Goal: Task Accomplishment & Management: Use online tool/utility

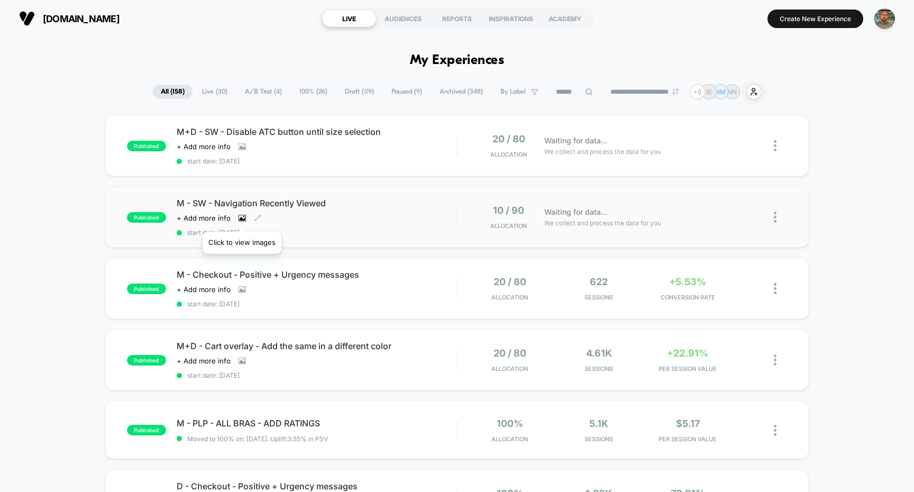
click at [241, 218] on icon at bounding box center [242, 218] width 6 height 4
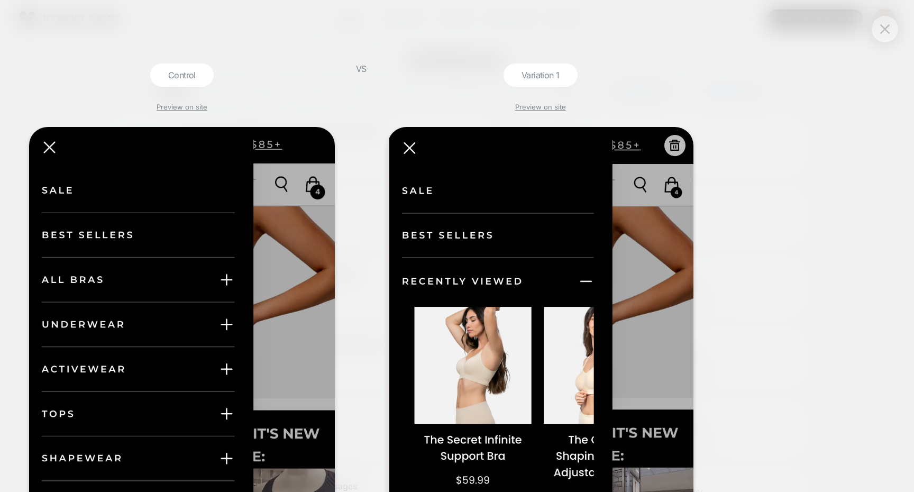
click at [671, 146] on icon at bounding box center [674, 145] width 13 height 13
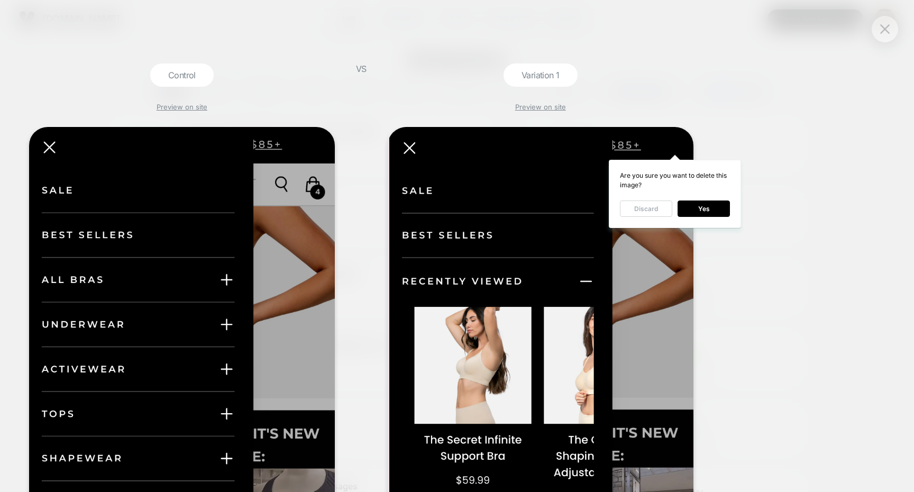
click at [645, 206] on button "Discard" at bounding box center [646, 208] width 52 height 16
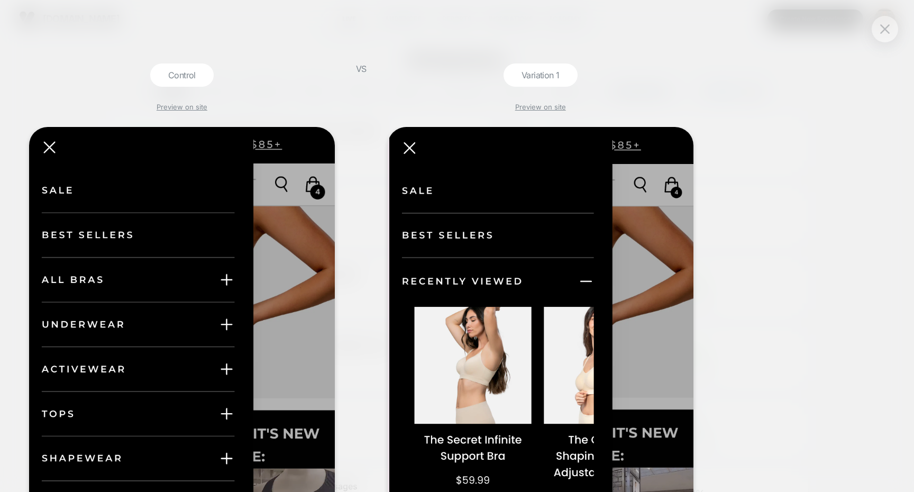
click at [876, 35] on div at bounding box center [885, 29] width 26 height 26
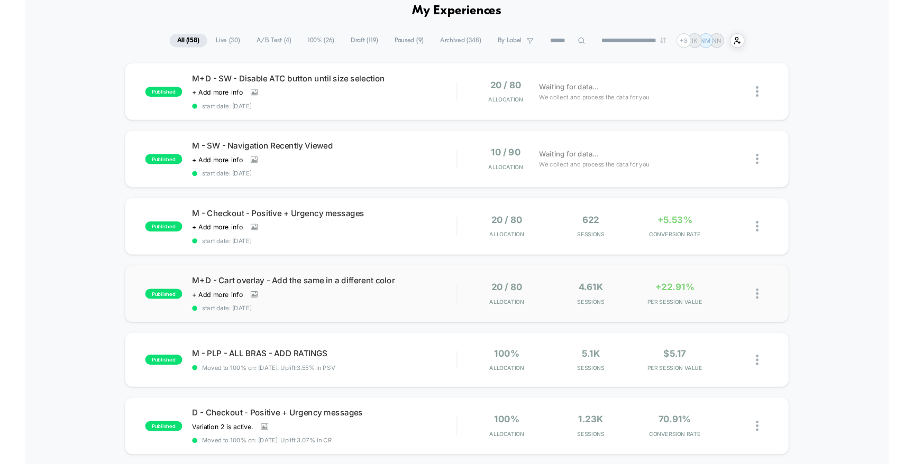
scroll to position [64, 0]
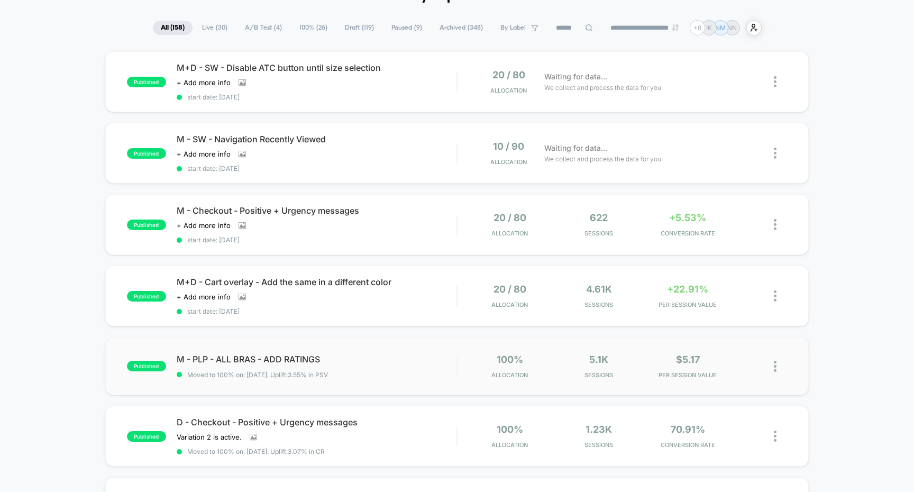
click at [422, 379] on div "published M - PLP - ALL BRAS - ADD RATINGS Moved to 100% on: [DATE] . Uplift: 3…" at bounding box center [457, 366] width 704 height 58
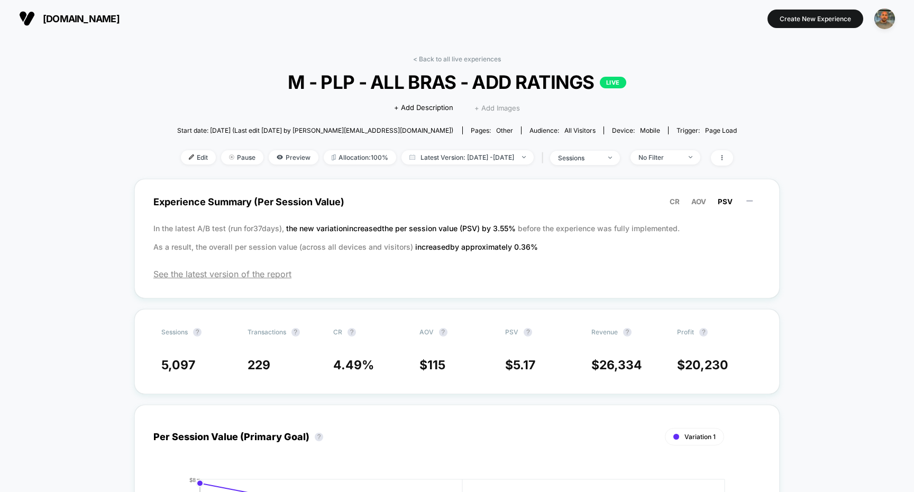
click at [488, 108] on span "+ Add Images" at bounding box center [497, 108] width 45 height 8
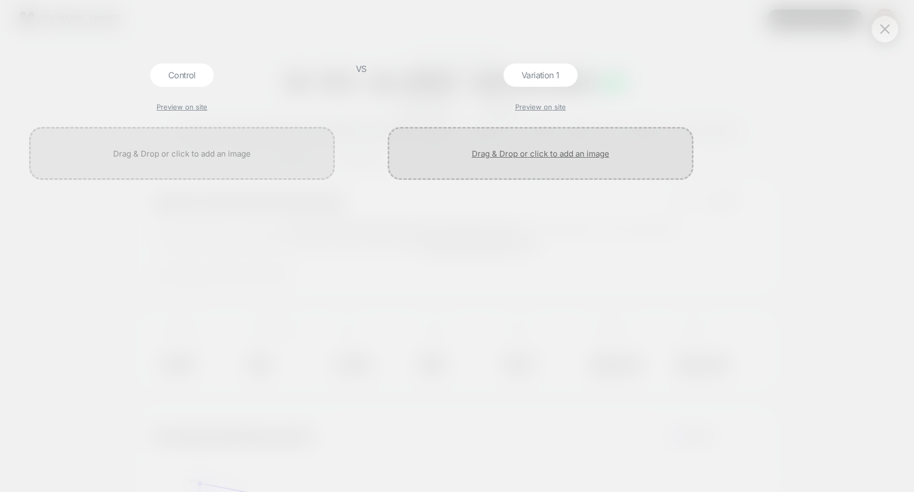
click at [634, 128] on div at bounding box center [541, 153] width 306 height 53
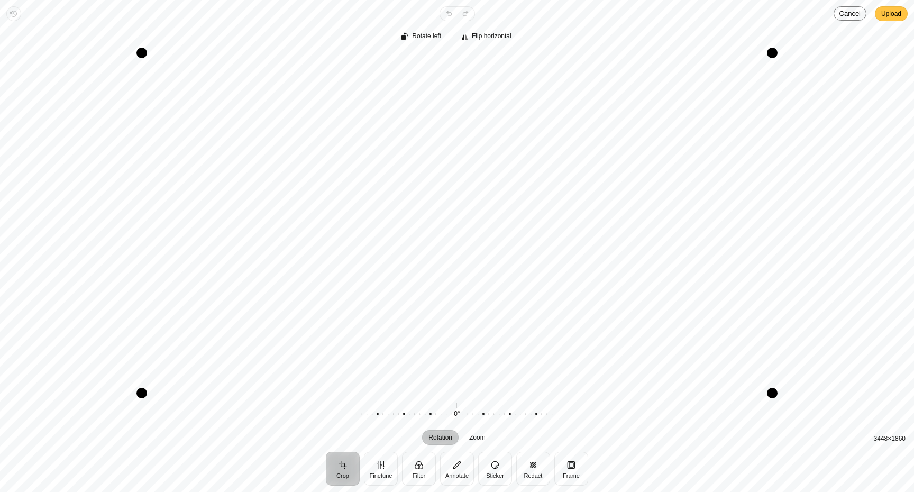
click at [882, 16] on span "Upload" at bounding box center [891, 13] width 20 height 13
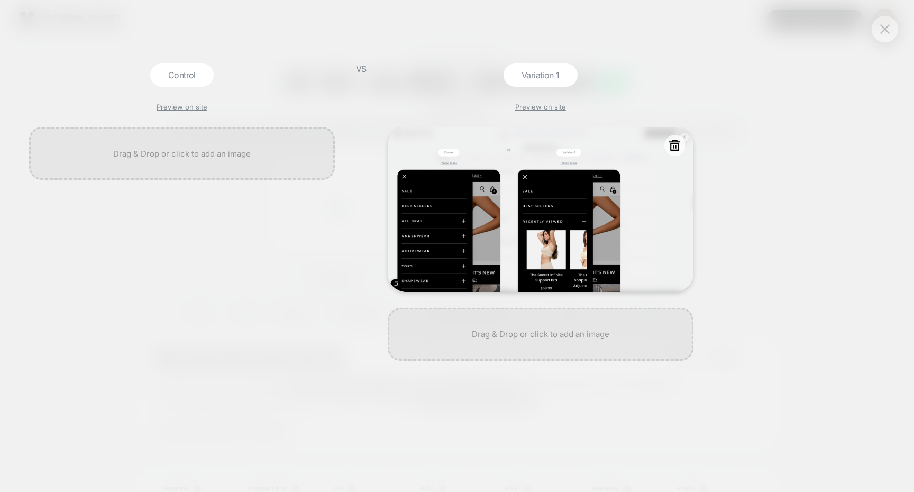
click at [677, 148] on icon at bounding box center [674, 145] width 13 height 13
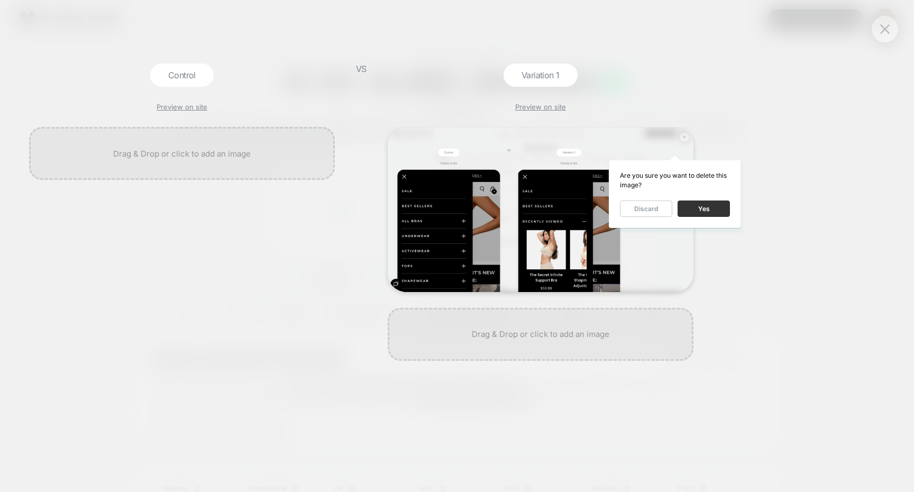
click at [695, 211] on button "Yes" at bounding box center [704, 208] width 52 height 16
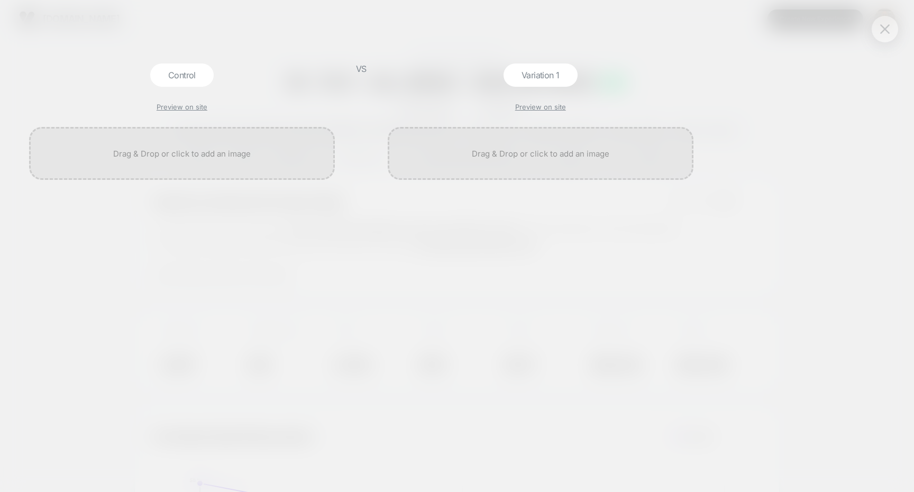
click at [882, 33] on img at bounding box center [885, 28] width 10 height 9
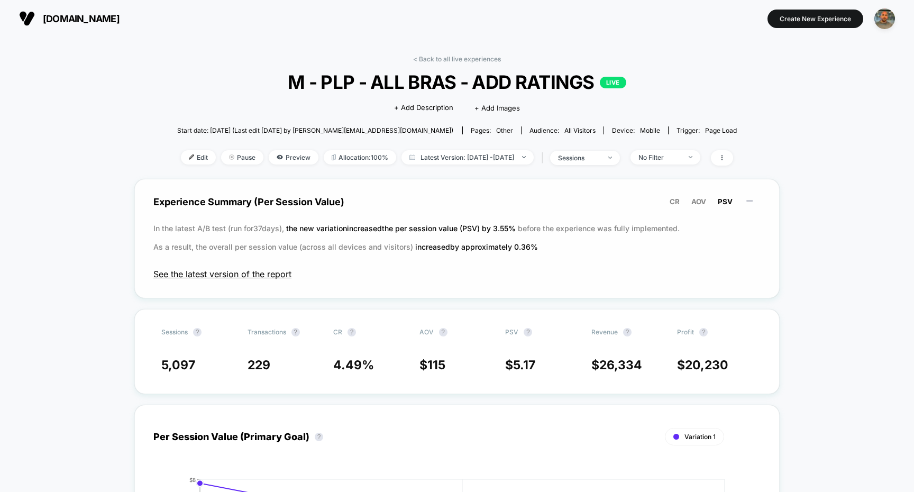
click at [272, 269] on span "See the latest version of the report" at bounding box center [456, 274] width 607 height 11
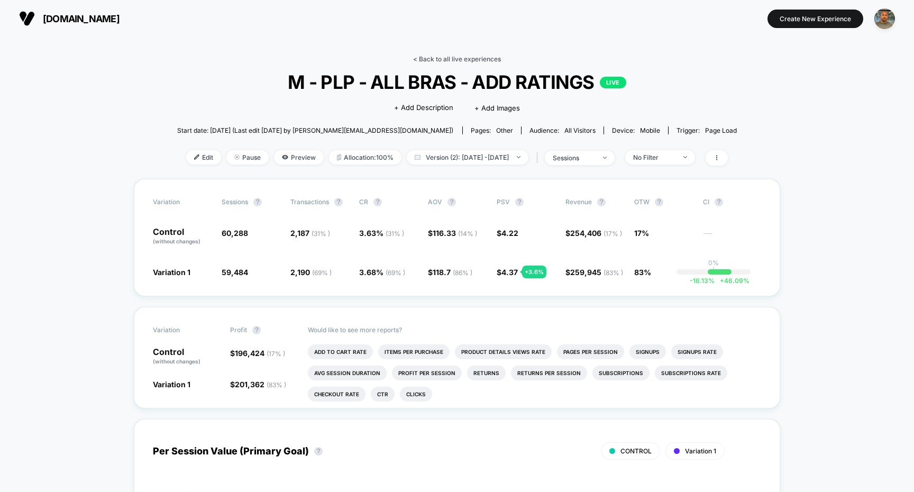
click at [485, 58] on link "< Back to all live experiences" at bounding box center [457, 59] width 88 height 8
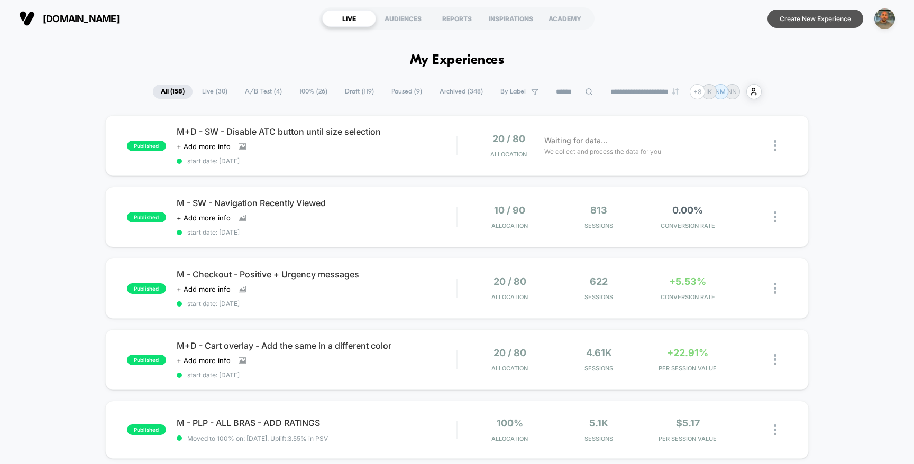
click at [815, 21] on button "Create New Experience" at bounding box center [816, 19] width 96 height 19
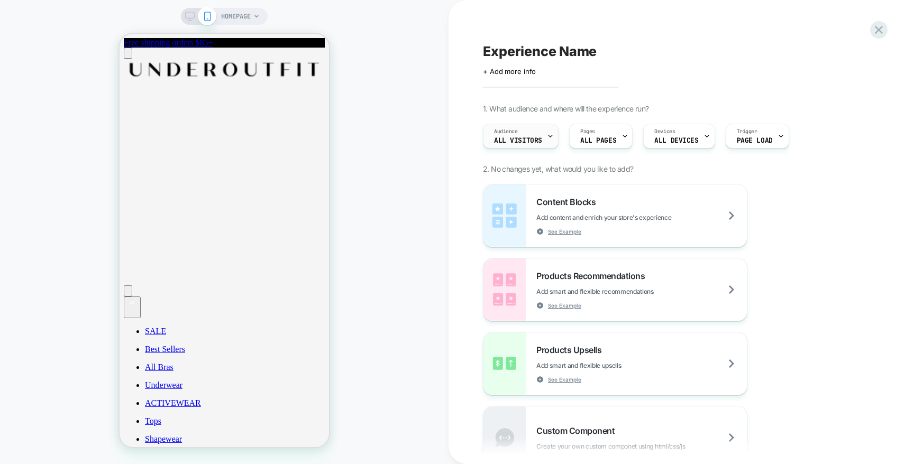
click at [509, 137] on span "All Visitors" at bounding box center [518, 140] width 48 height 7
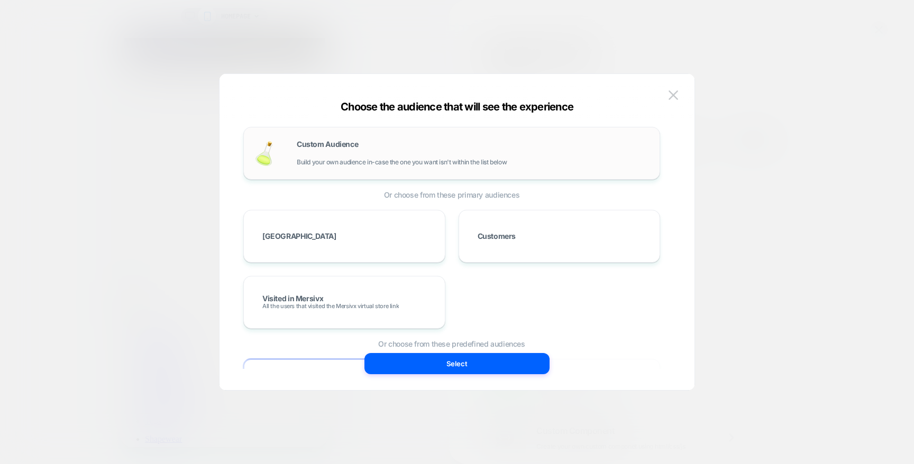
click at [446, 154] on div "Custom Audience Build your own audience in-case the one you want isn't within t…" at bounding box center [473, 153] width 352 height 25
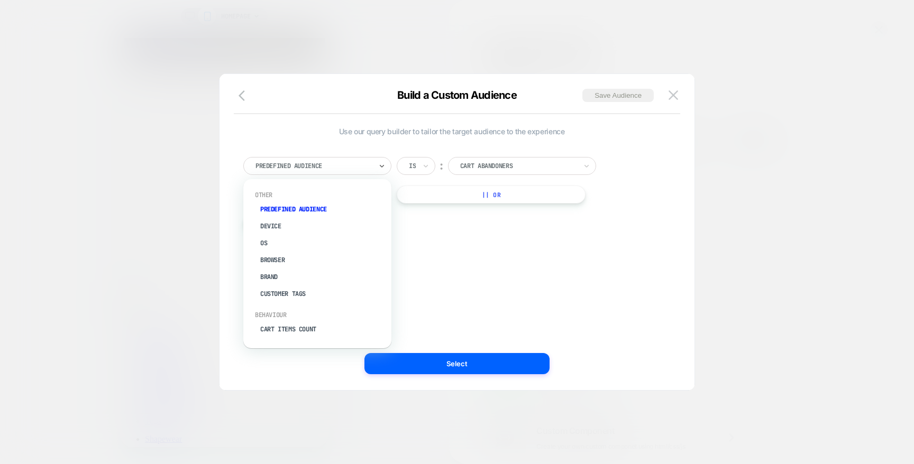
click at [336, 161] on div "Predefined Audience" at bounding box center [313, 166] width 118 height 12
click at [291, 243] on div "Cart Items Count" at bounding box center [323, 244] width 138 height 17
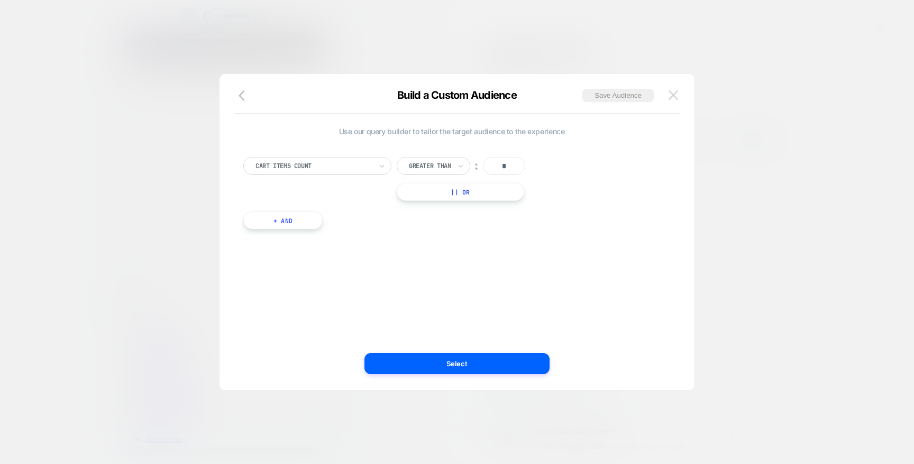
click at [676, 93] on img at bounding box center [674, 94] width 10 height 9
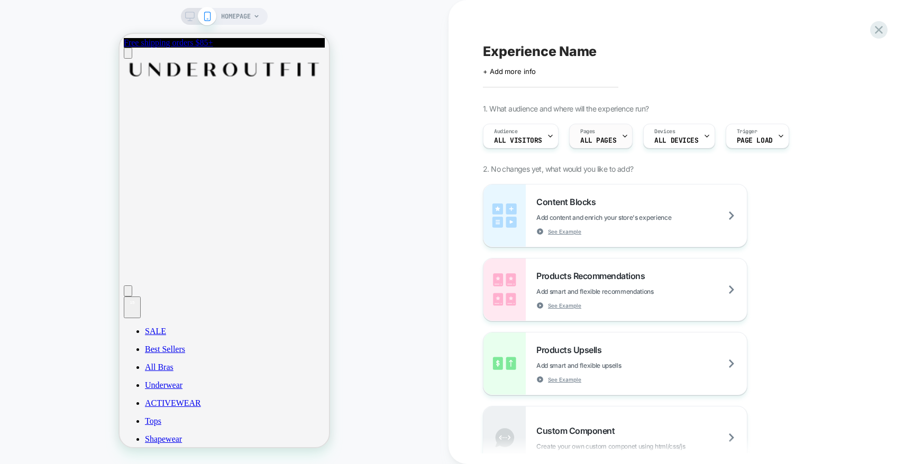
click at [586, 142] on span "ALL PAGES" at bounding box center [598, 140] width 36 height 7
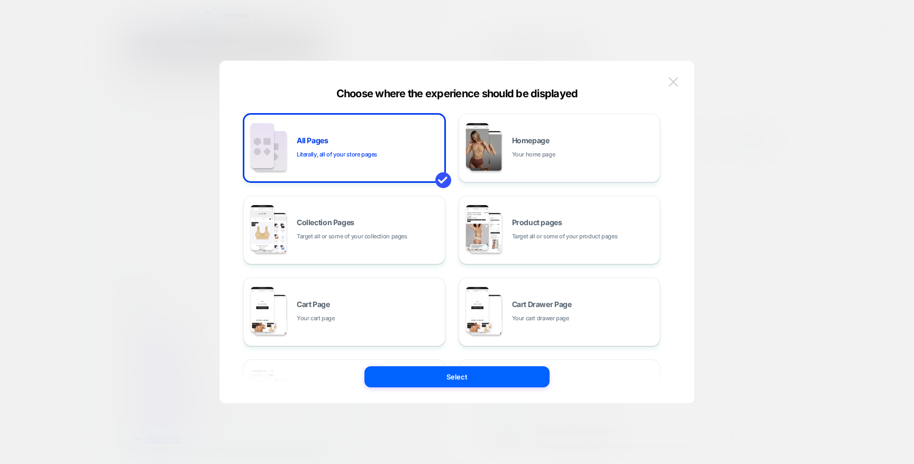
click at [668, 77] on button at bounding box center [673, 82] width 16 height 16
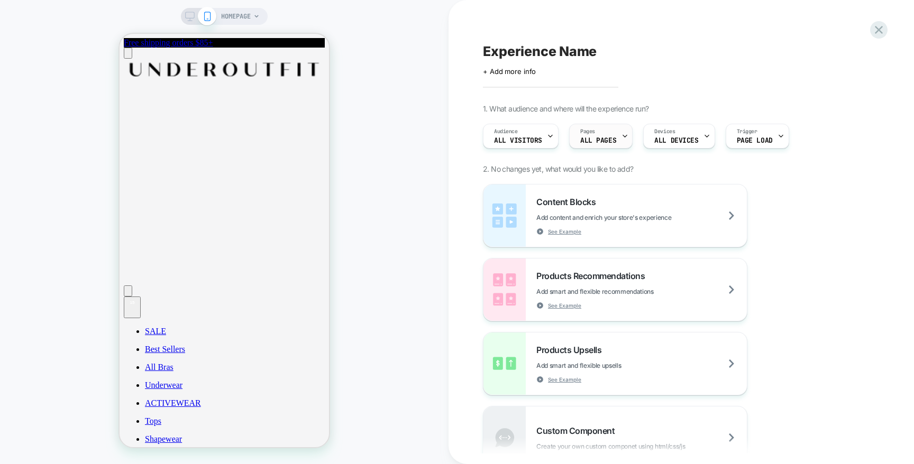
click at [591, 137] on span "ALL PAGES" at bounding box center [598, 140] width 36 height 7
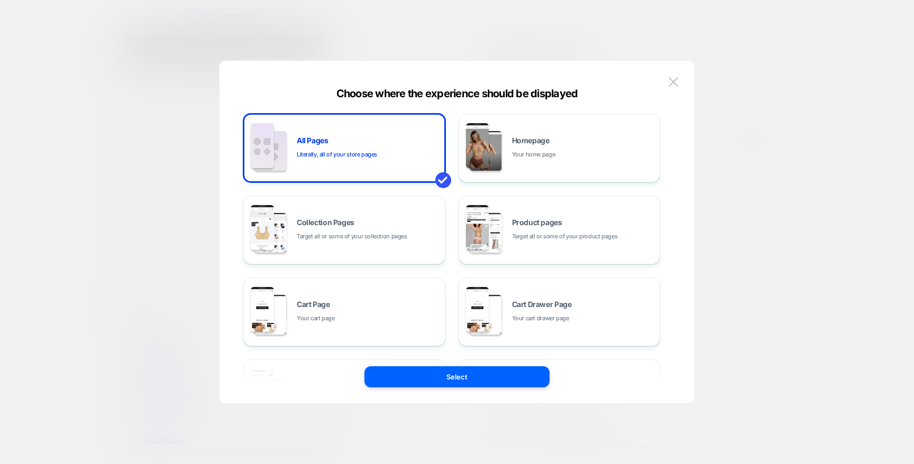
click at [505, 194] on div "All Pages Literally, all of your store pages Homepage Your home page Collection…" at bounding box center [451, 312] width 417 height 397
click at [505, 197] on div "Product pages Target all or some of your product pages" at bounding box center [560, 230] width 202 height 69
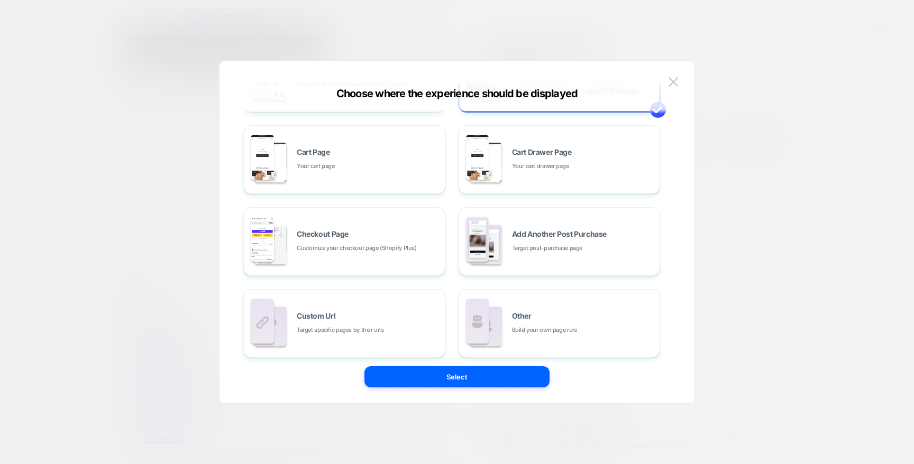
scroll to position [160, 0]
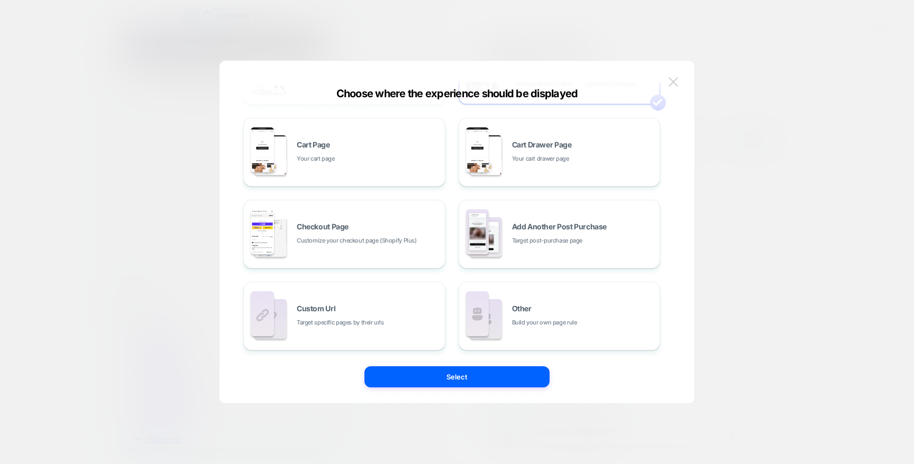
click at [679, 83] on button at bounding box center [673, 82] width 16 height 16
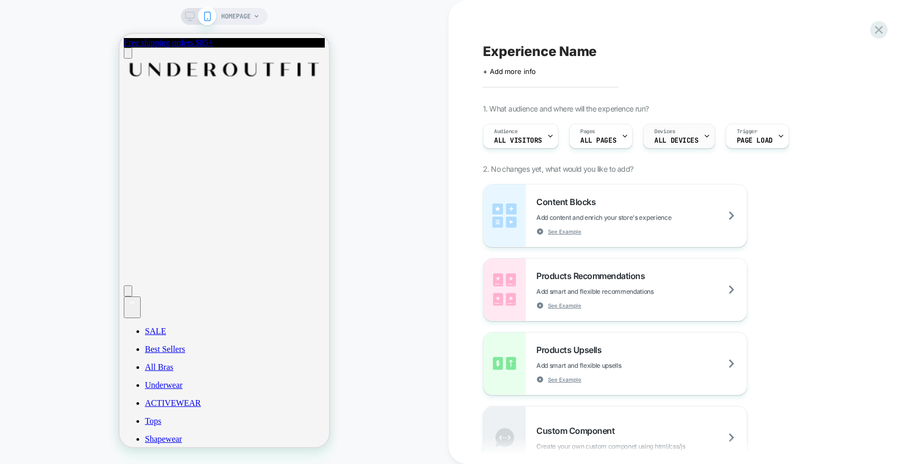
click at [665, 140] on span "ALL DEVICES" at bounding box center [676, 140] width 44 height 7
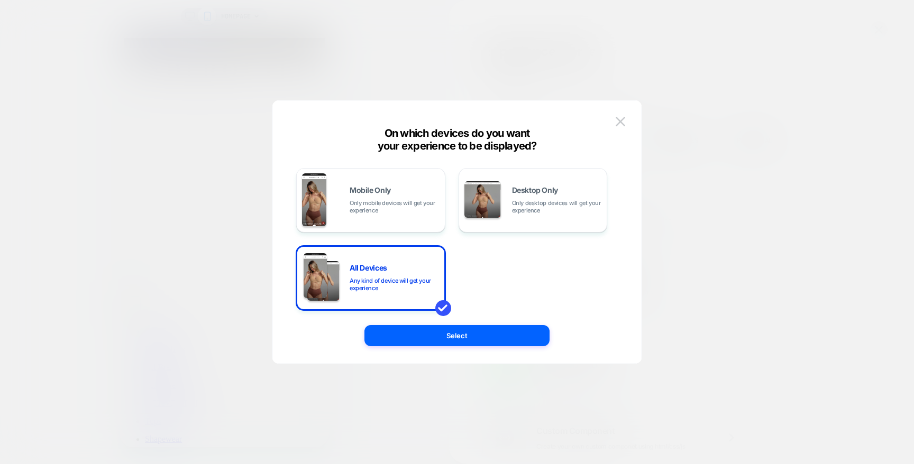
click at [673, 139] on div at bounding box center [457, 232] width 914 height 464
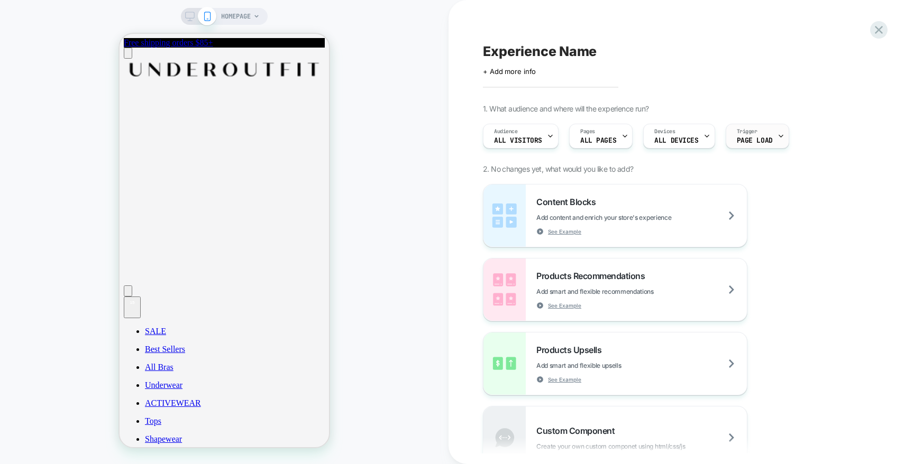
click at [742, 138] on span "Page Load" at bounding box center [755, 140] width 36 height 7
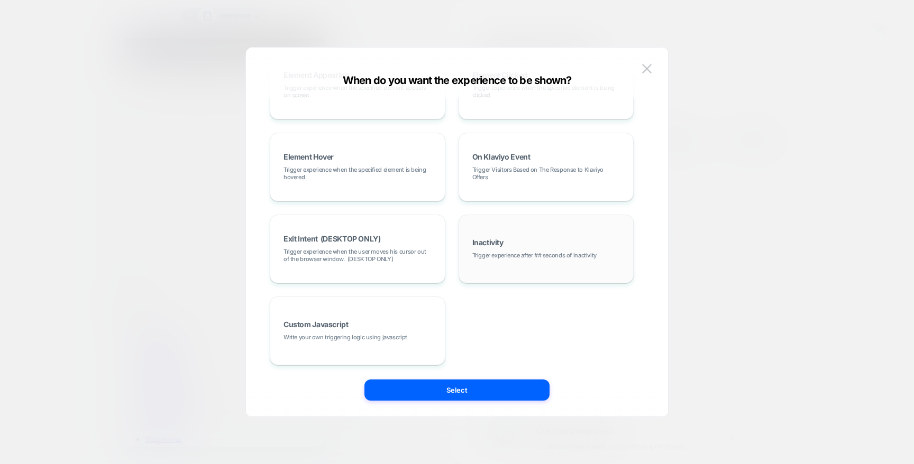
scroll to position [133, 0]
click at [643, 71] on img at bounding box center [647, 68] width 10 height 9
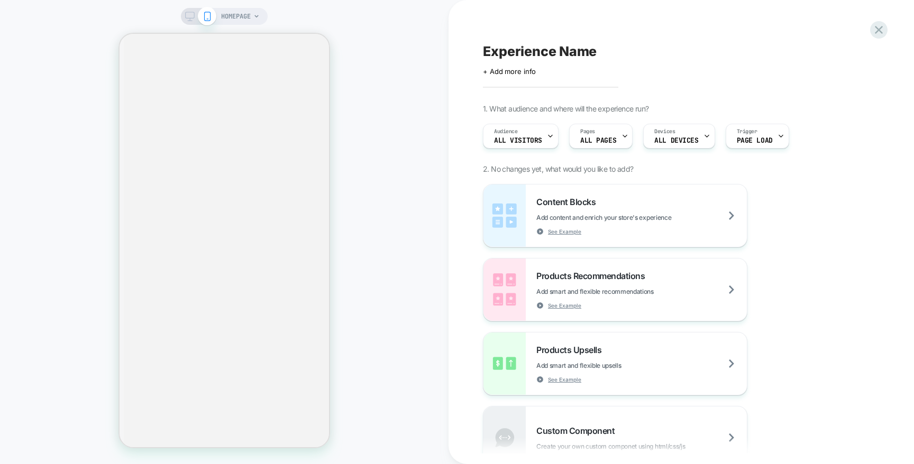
scroll to position [1563, 0]
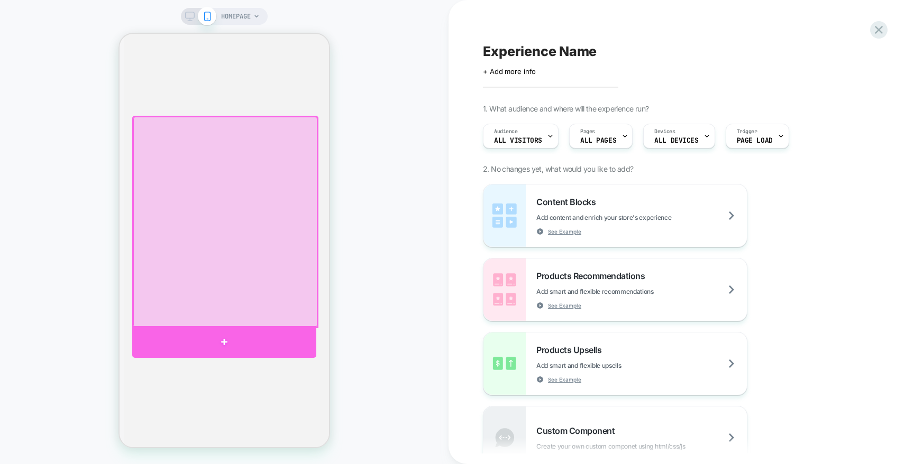
click at [269, 336] on div at bounding box center [224, 342] width 184 height 32
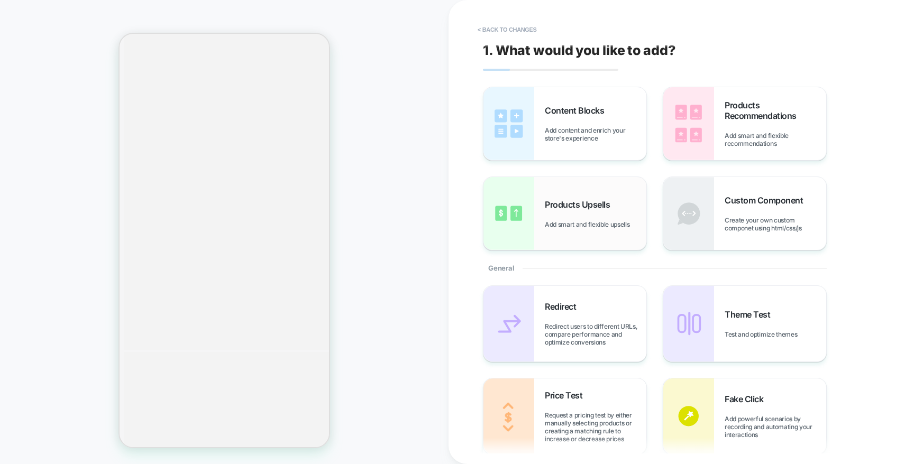
scroll to position [1684, 0]
click at [560, 134] on span "Add content and enrich your store's experience" at bounding box center [596, 134] width 102 height 16
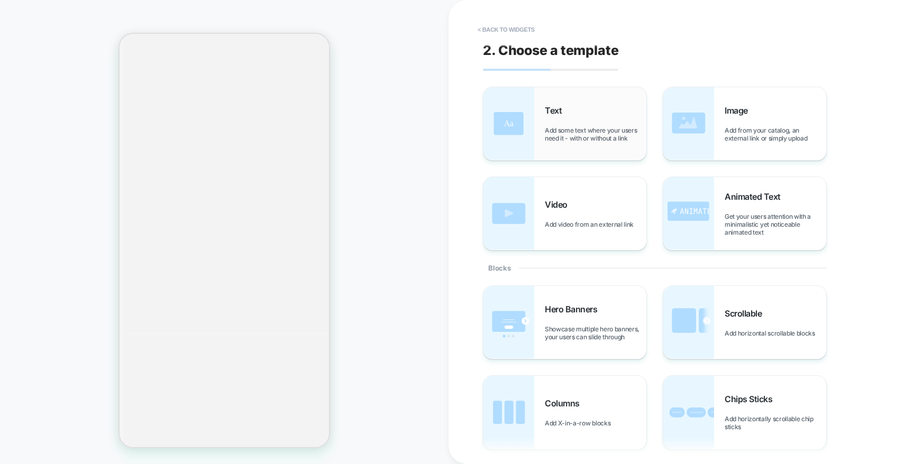
scroll to position [1693, 0]
click at [585, 135] on span "Add some text where your users need it - with or without a link" at bounding box center [596, 134] width 102 height 16
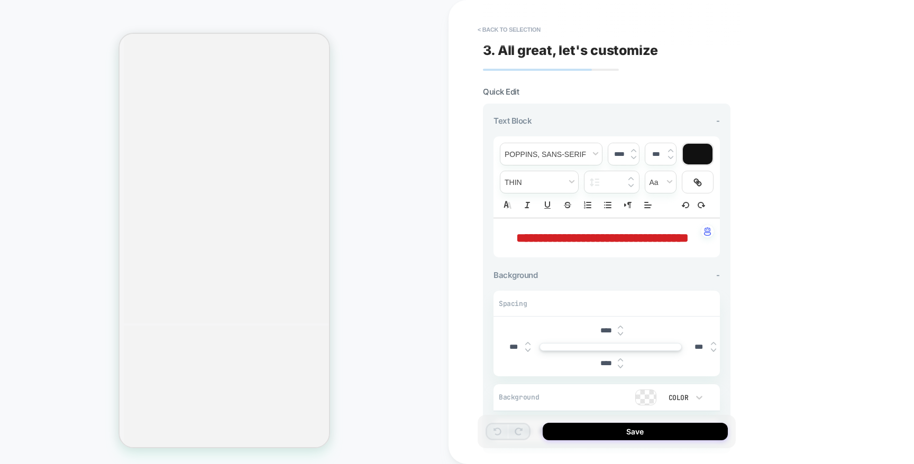
click at [578, 232] on span "**********" at bounding box center [602, 238] width 172 height 13
click at [576, 233] on span "**********" at bounding box center [602, 238] width 172 height 13
type input "****"
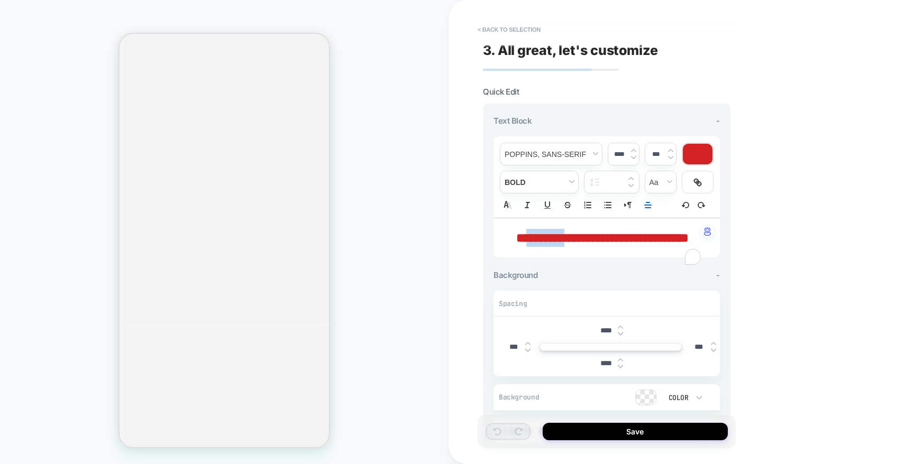
click at [576, 233] on span "**********" at bounding box center [602, 238] width 172 height 13
click at [526, 233] on span "**" at bounding box center [521, 238] width 10 height 13
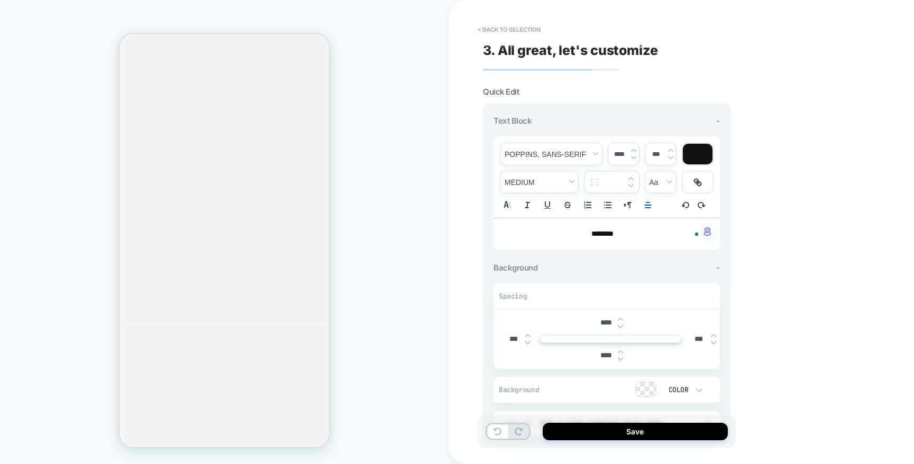
click at [609, 236] on span "*******" at bounding box center [602, 233] width 22 height 7
click at [632, 150] on img at bounding box center [633, 151] width 5 height 4
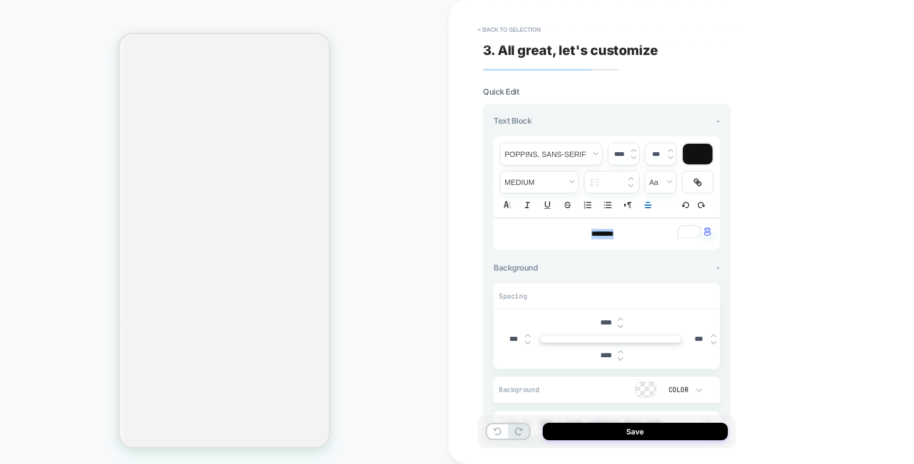
click at [632, 150] on img at bounding box center [633, 151] width 5 height 4
click at [608, 321] on input "****" at bounding box center [606, 322] width 24 height 9
type input "****"
click at [604, 329] on input "****" at bounding box center [606, 326] width 24 height 9
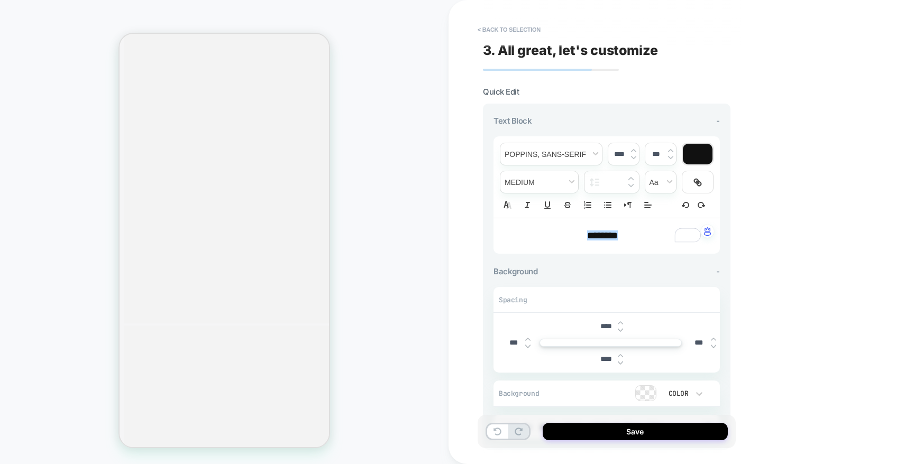
type input "****"
click at [606, 362] on input "****" at bounding box center [606, 359] width 24 height 9
type input "****"
click at [595, 425] on button "Save" at bounding box center [635, 431] width 185 height 17
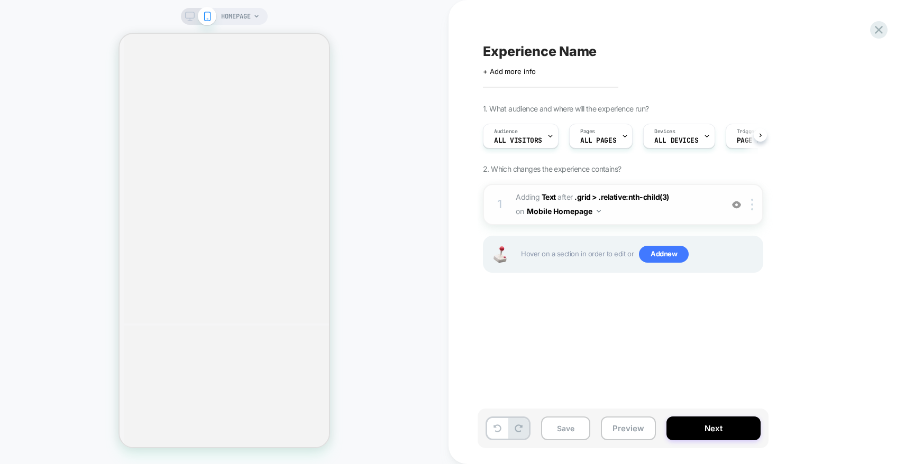
scroll to position [0, 1]
click at [631, 206] on span "#_loomi_addon_1755072609987 Adding Text AFTER .grid > .relative:nth-child(3) .g…" at bounding box center [617, 204] width 202 height 29
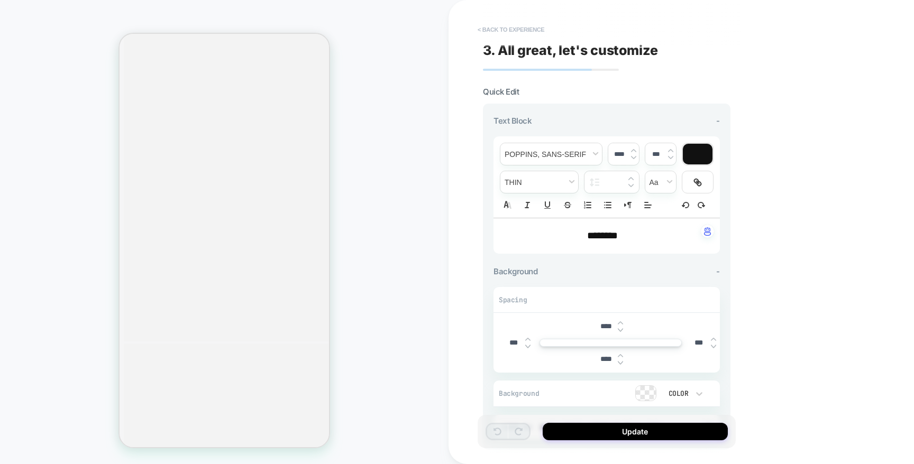
click at [505, 34] on button "< Back to experience" at bounding box center [510, 29] width 77 height 17
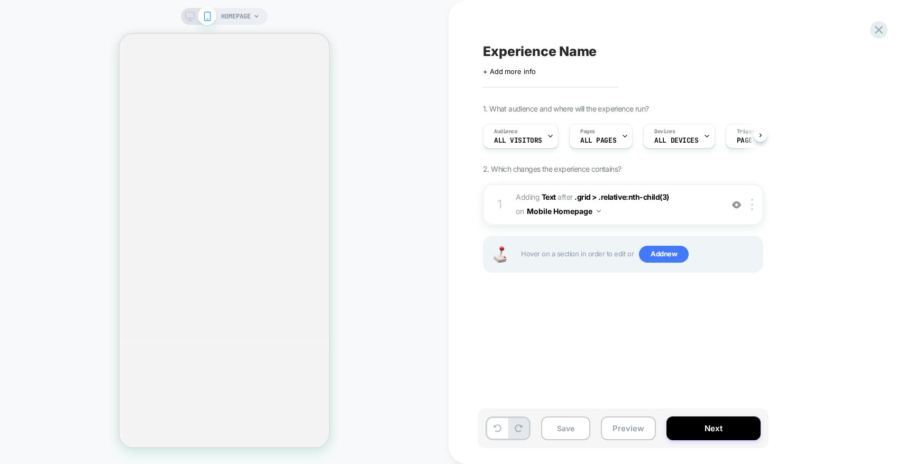
scroll to position [0, 1]
click at [694, 425] on button "Next" at bounding box center [714, 429] width 94 height 24
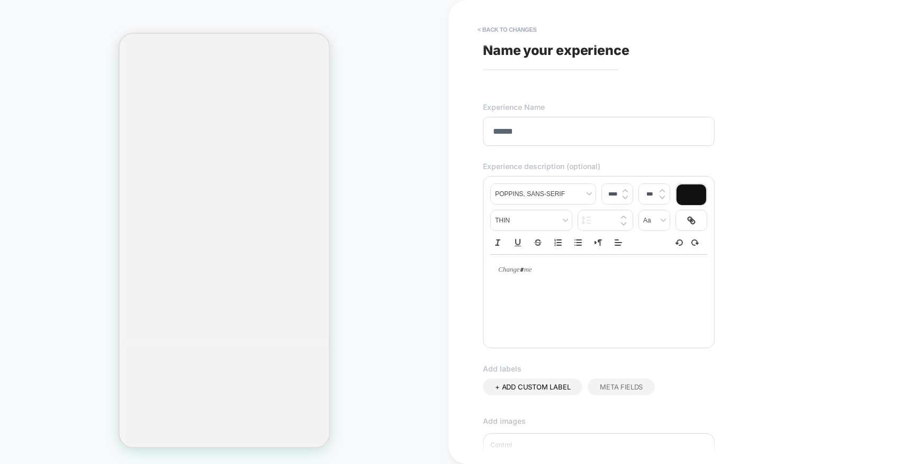
type input "******"
click at [534, 280] on div "To enrich screen reader interactions, please activate Accessibility in Grammarl…" at bounding box center [598, 270] width 217 height 31
type input "****"
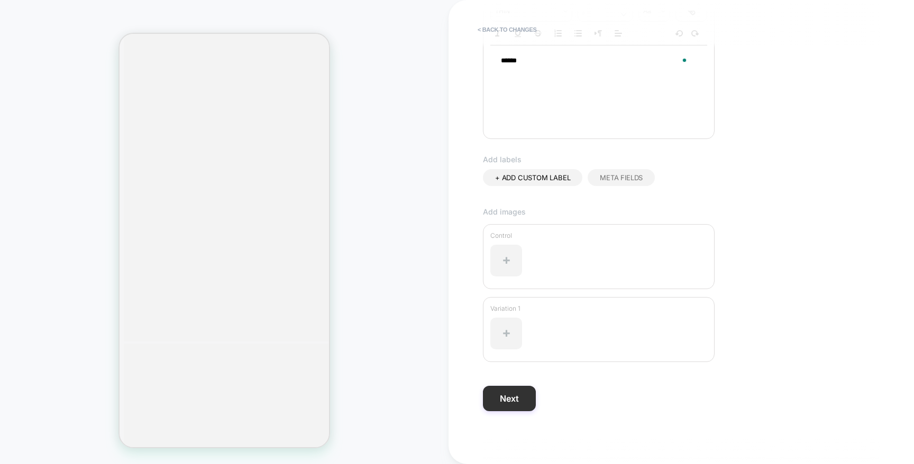
scroll to position [209, 0]
click at [512, 393] on button "Next" at bounding box center [509, 398] width 53 height 25
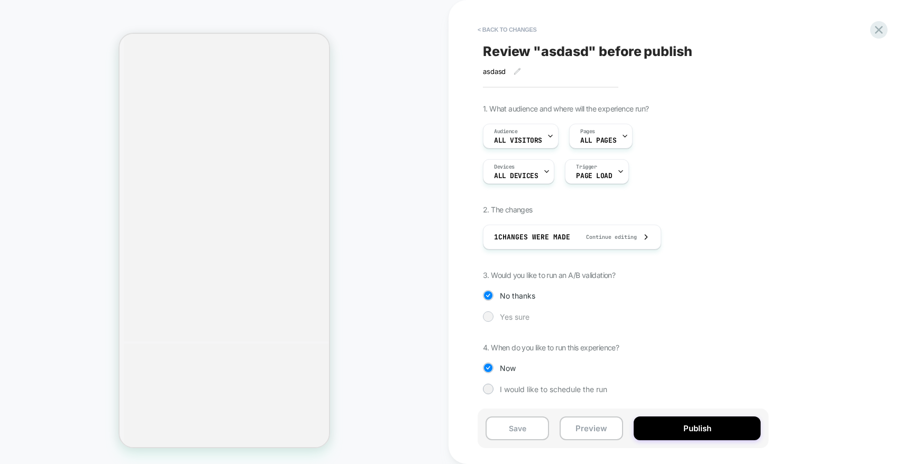
click at [519, 315] on span "Yes sure" at bounding box center [515, 317] width 30 height 9
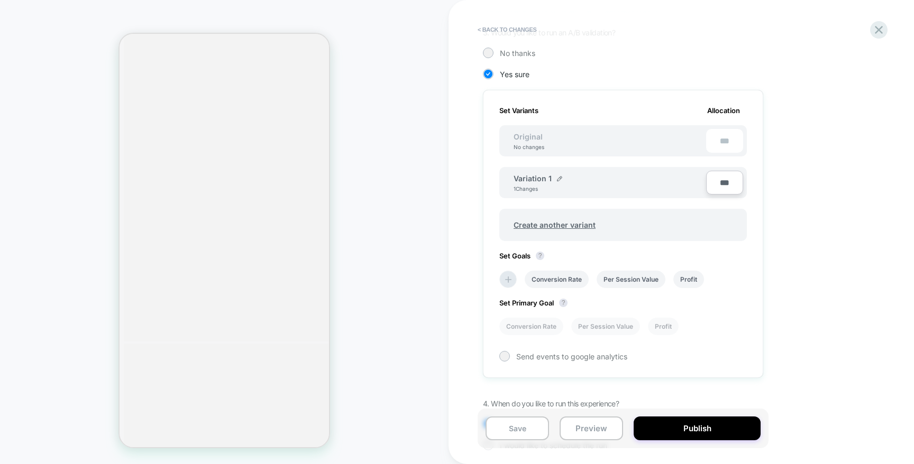
scroll to position [298, 0]
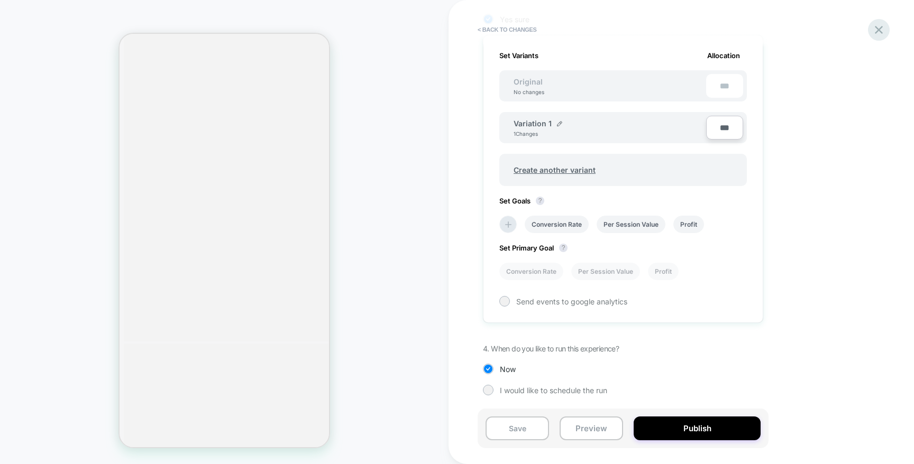
click at [880, 26] on icon at bounding box center [879, 30] width 14 height 14
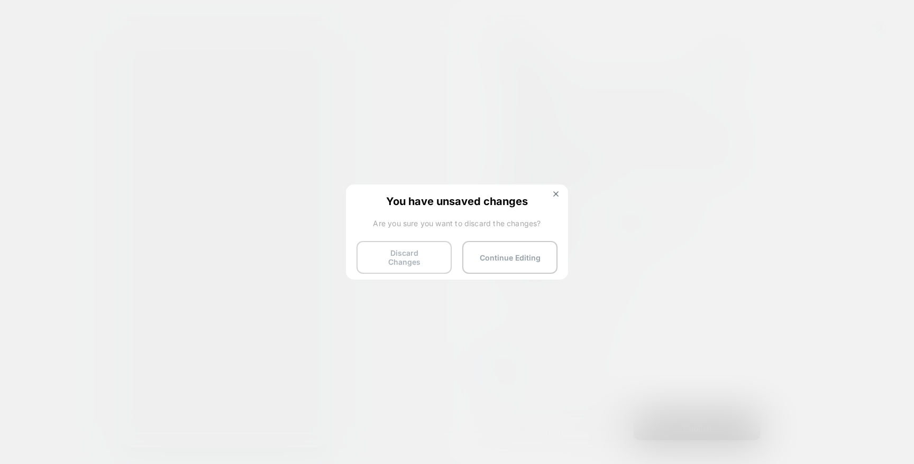
click at [384, 250] on button "Discard Changes" at bounding box center [404, 257] width 95 height 33
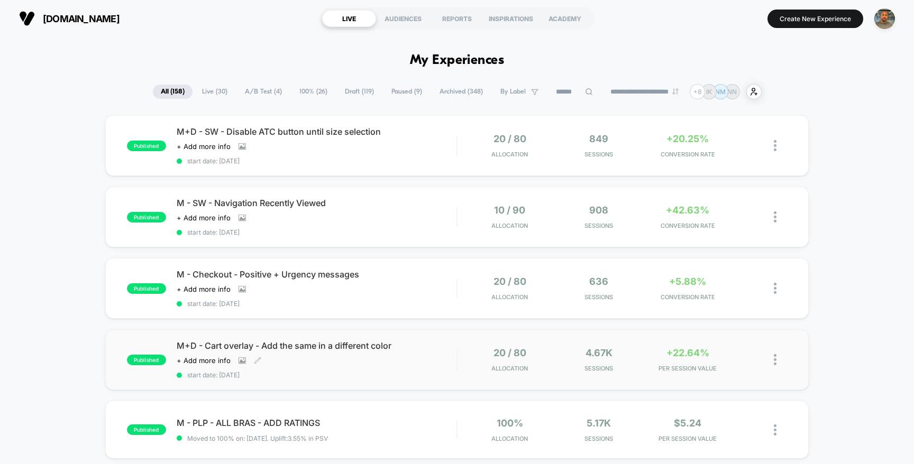
click at [415, 364] on div "M+D - Cart overlay - Add the same in a different color Click to view images Cli…" at bounding box center [317, 360] width 280 height 39
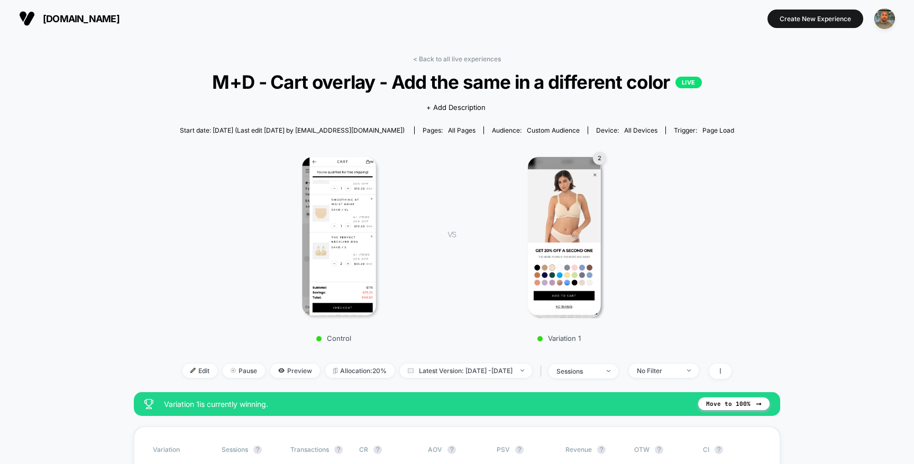
click at [316, 190] on img at bounding box center [339, 236] width 74 height 159
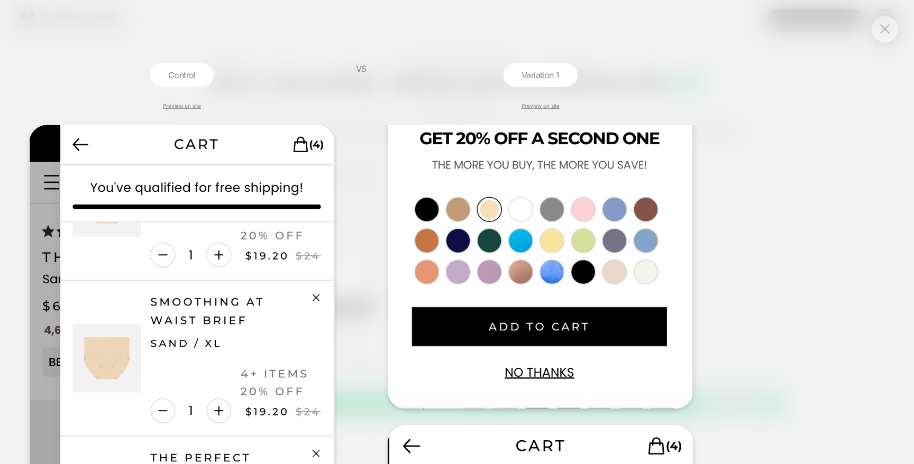
scroll to position [371, 0]
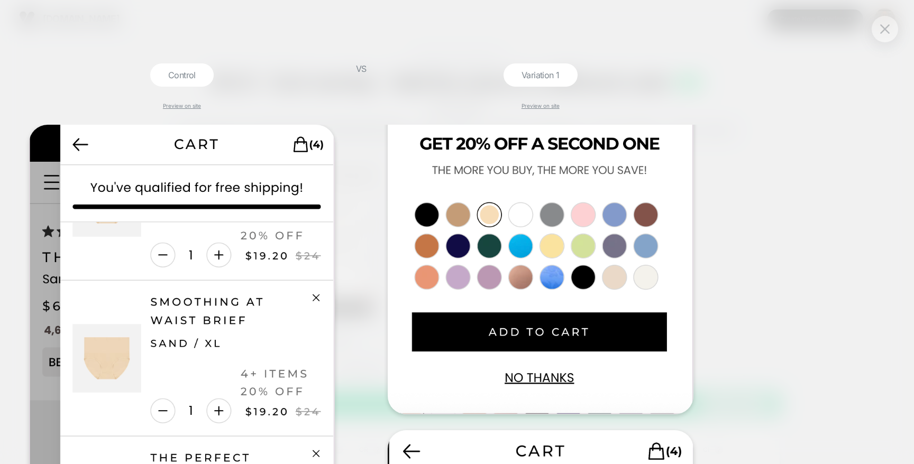
click at [876, 32] on div at bounding box center [885, 29] width 26 height 26
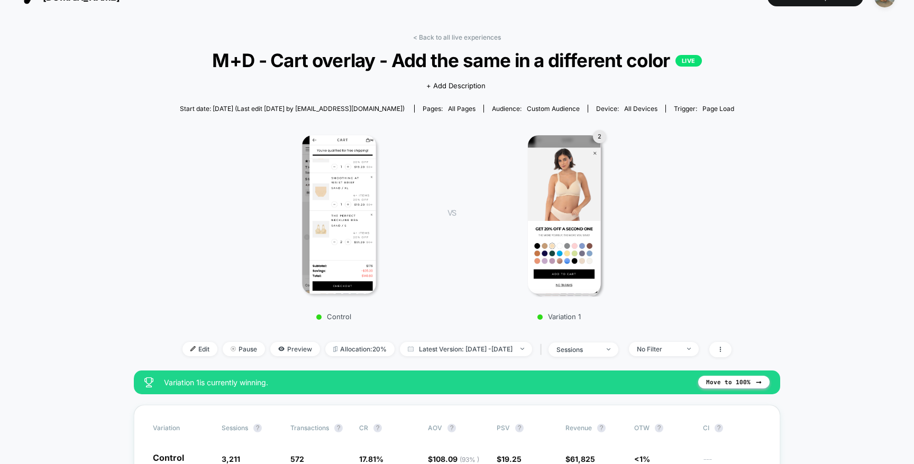
scroll to position [0, 0]
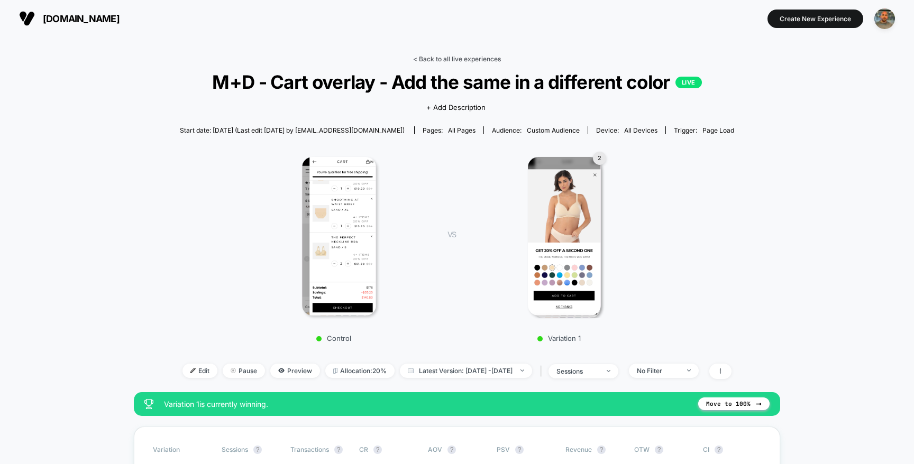
click at [429, 57] on link "< Back to all live experiences" at bounding box center [457, 59] width 88 height 8
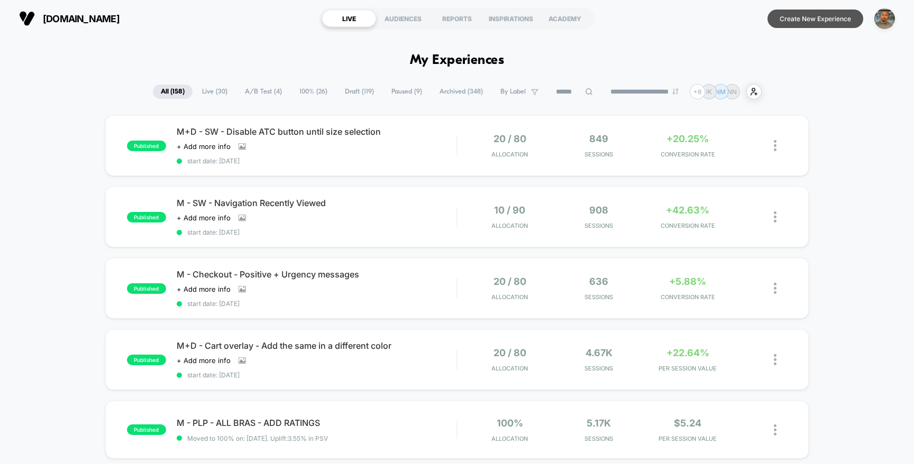
click at [834, 18] on button "Create New Experience" at bounding box center [816, 19] width 96 height 19
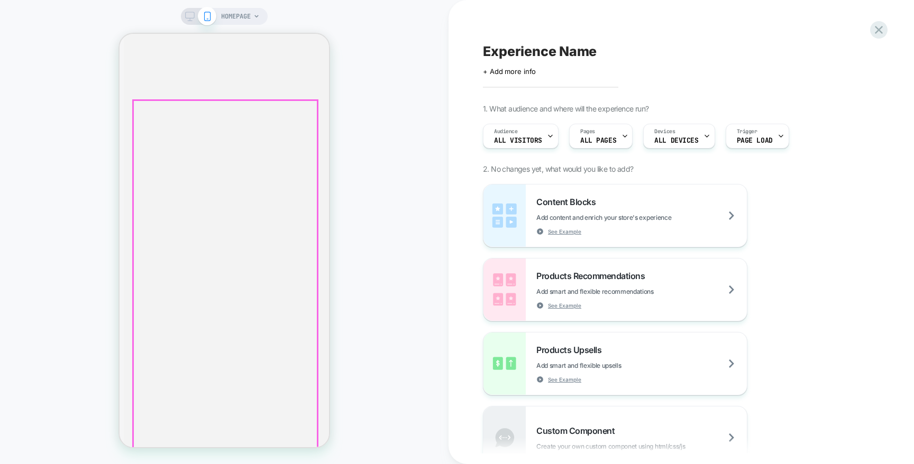
scroll to position [2452, 0]
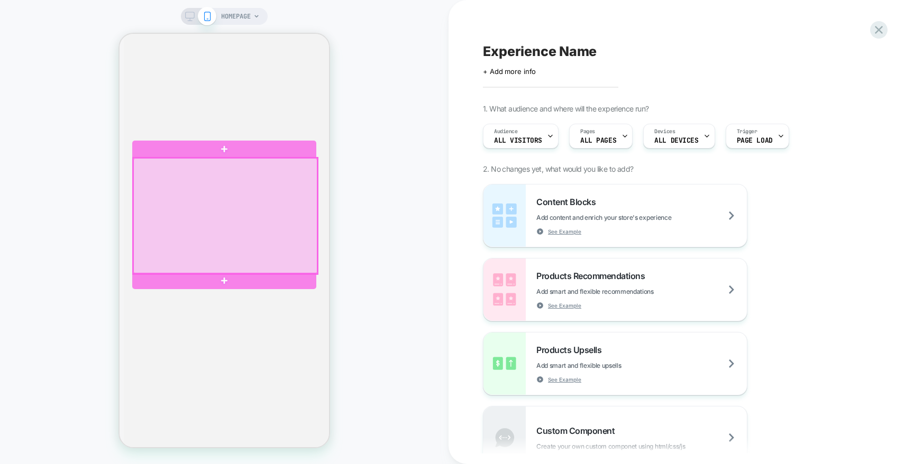
click at [230, 175] on div at bounding box center [225, 216] width 184 height 116
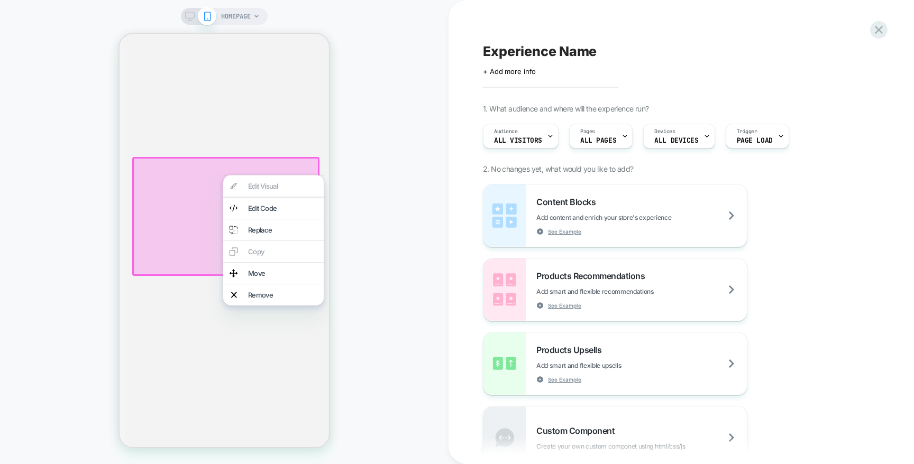
click at [267, 278] on div "Move" at bounding box center [282, 273] width 69 height 8
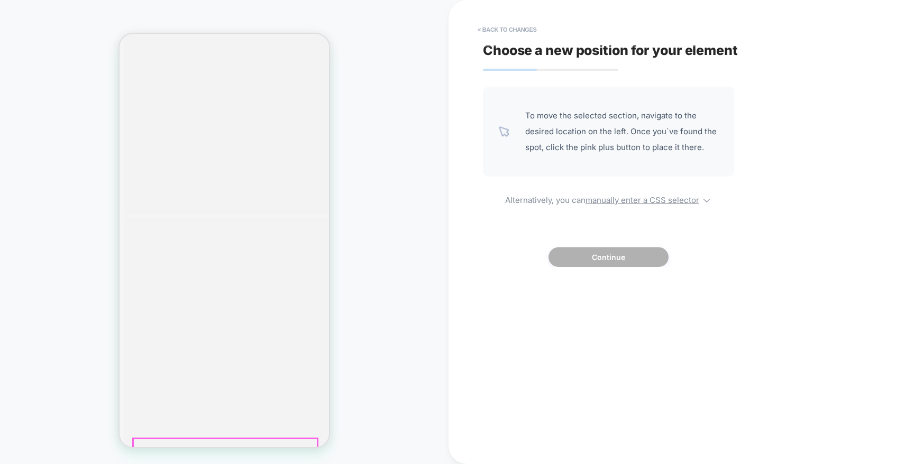
scroll to position [1737, 0]
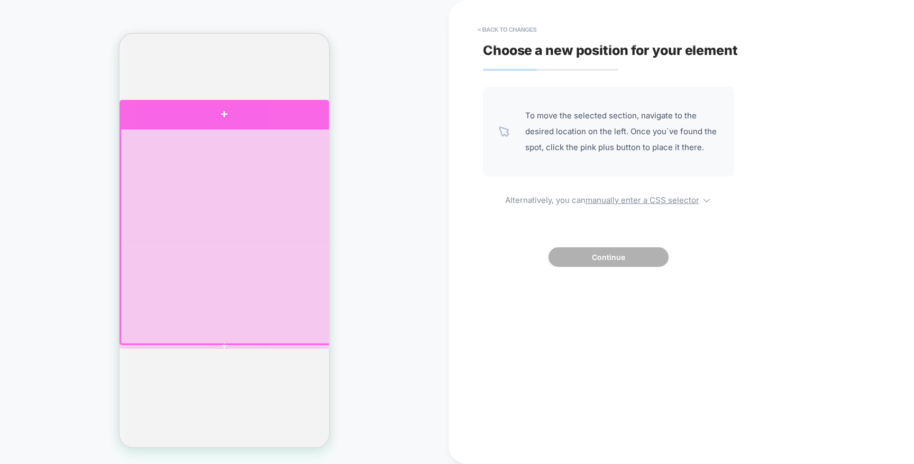
click at [269, 116] on div at bounding box center [224, 114] width 209 height 28
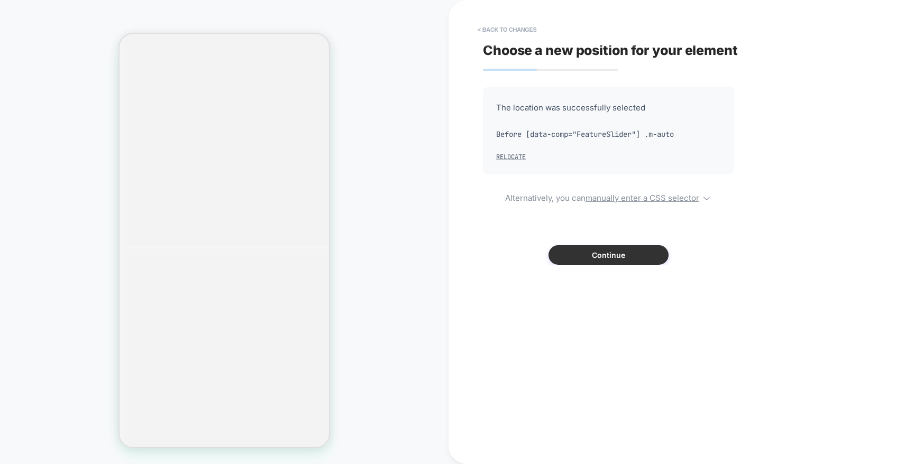
click at [615, 260] on button "Continue" at bounding box center [609, 255] width 120 height 20
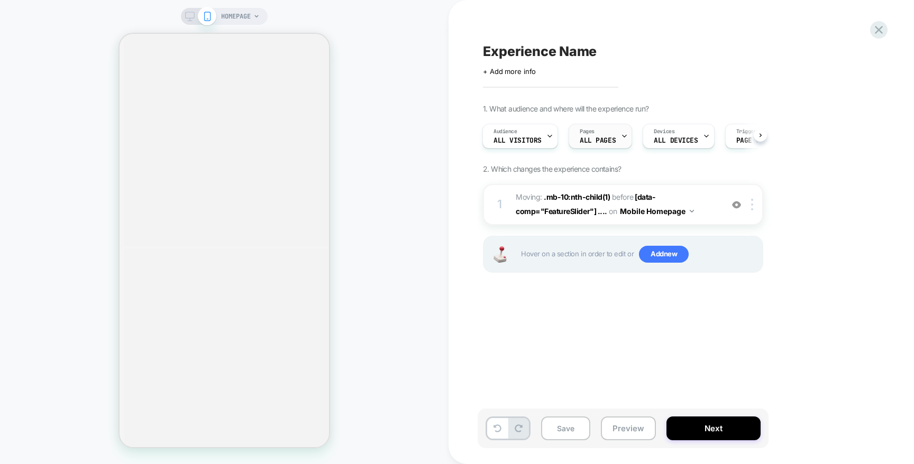
click at [610, 137] on span "ALL PAGES" at bounding box center [598, 140] width 36 height 7
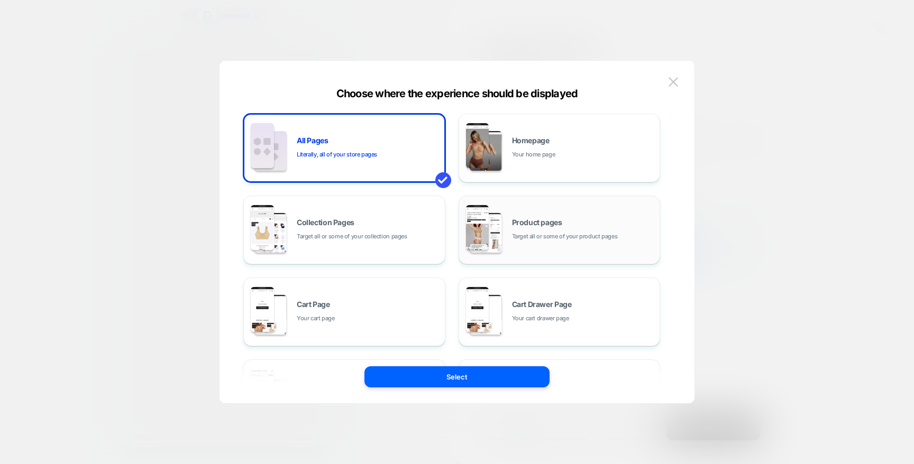
click at [544, 227] on div "Product pages Target all or some of your product pages" at bounding box center [583, 230] width 143 height 23
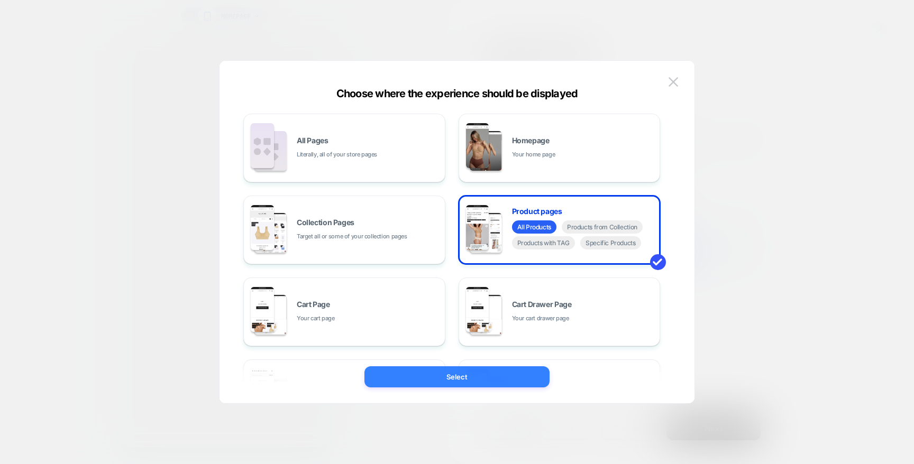
click at [473, 372] on button "Select" at bounding box center [456, 377] width 185 height 21
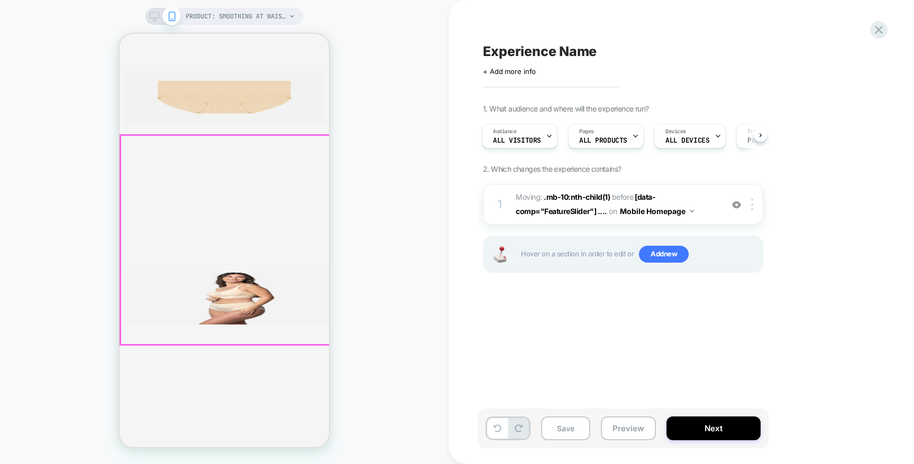
scroll to position [1642, 0]
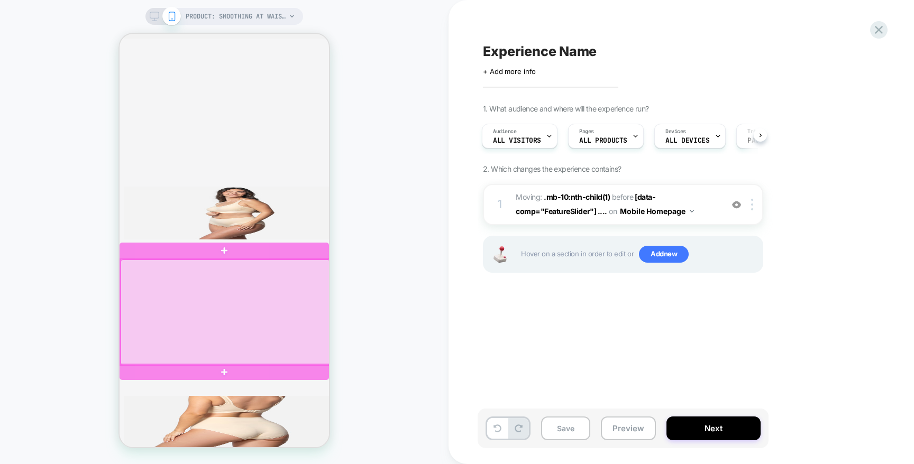
click at [318, 290] on div at bounding box center [225, 313] width 209 height 106
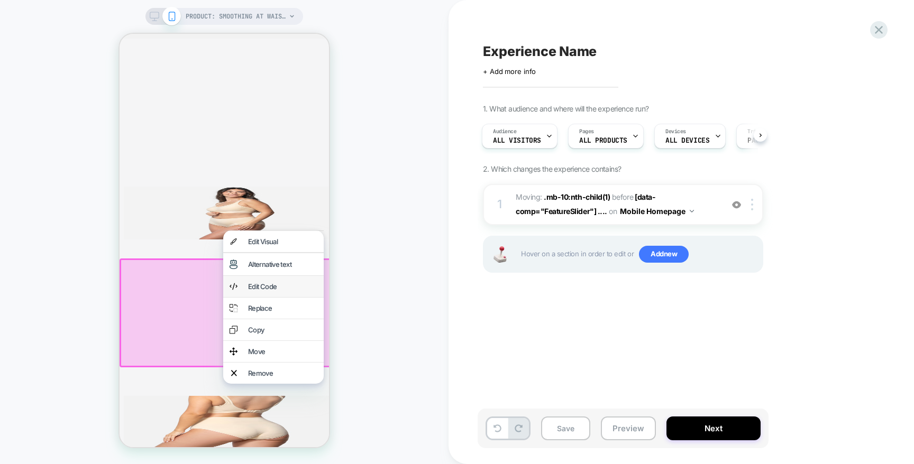
click at [272, 291] on div "Edit Code" at bounding box center [282, 286] width 69 height 8
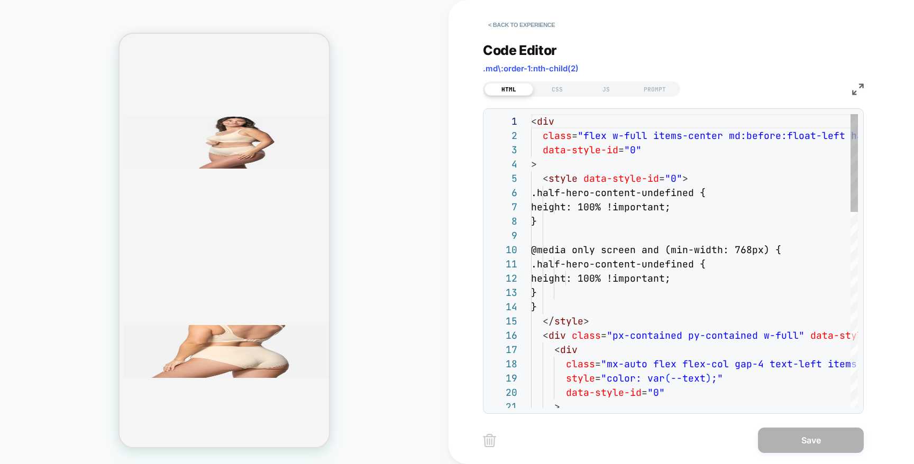
scroll to position [143, 0]
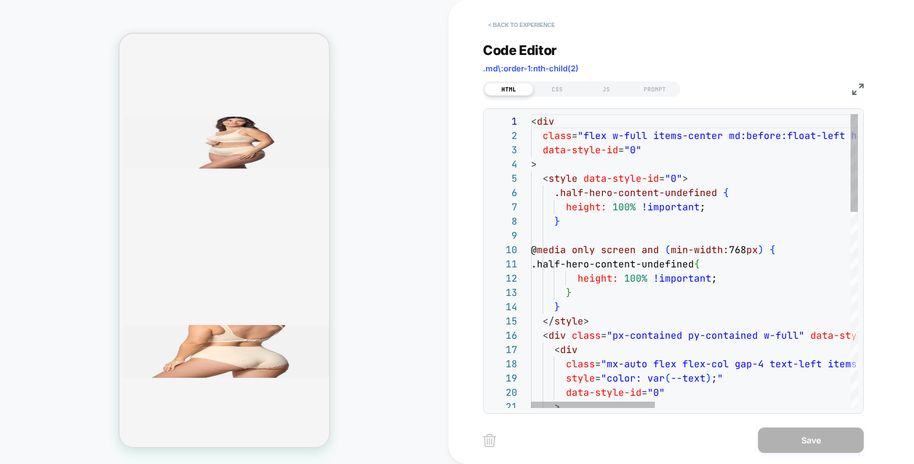
click at [533, 30] on button "< Back to experience" at bounding box center [521, 24] width 77 height 17
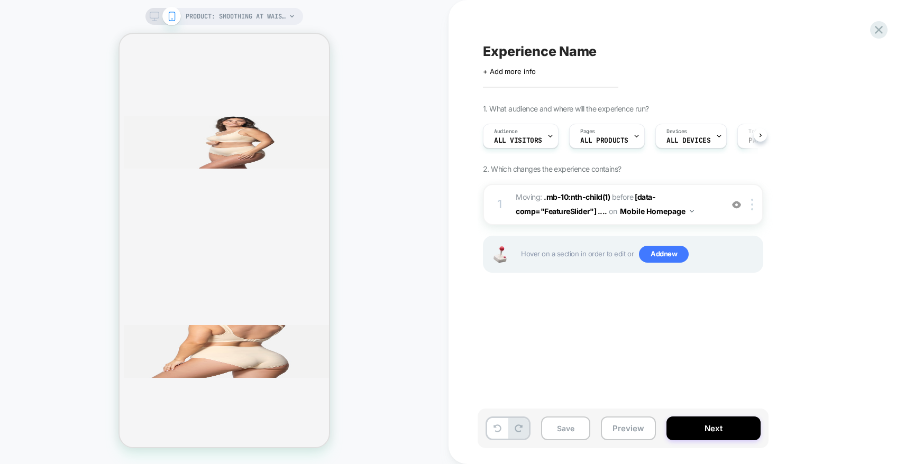
scroll to position [0, 1]
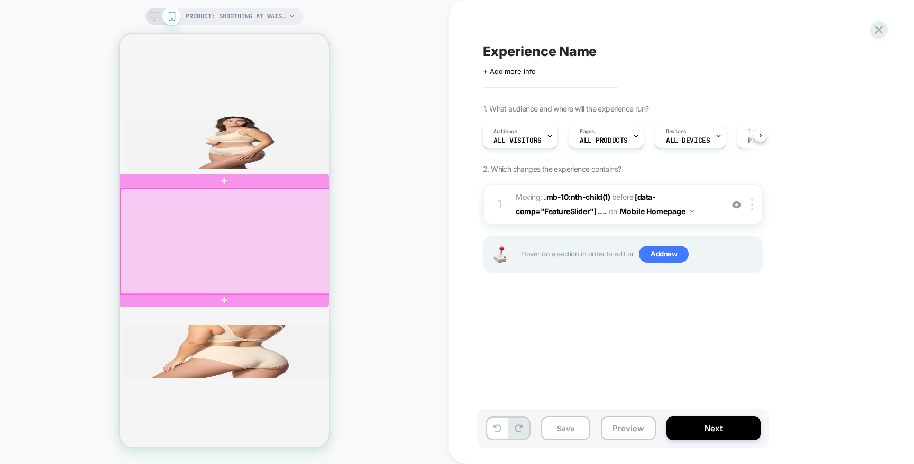
click at [324, 222] on div at bounding box center [225, 242] width 209 height 106
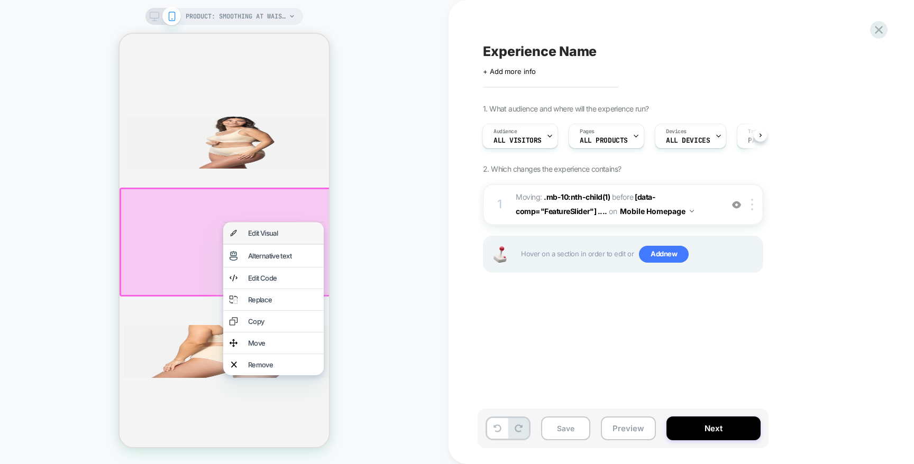
click at [314, 236] on div "Edit Visual" at bounding box center [282, 233] width 69 height 8
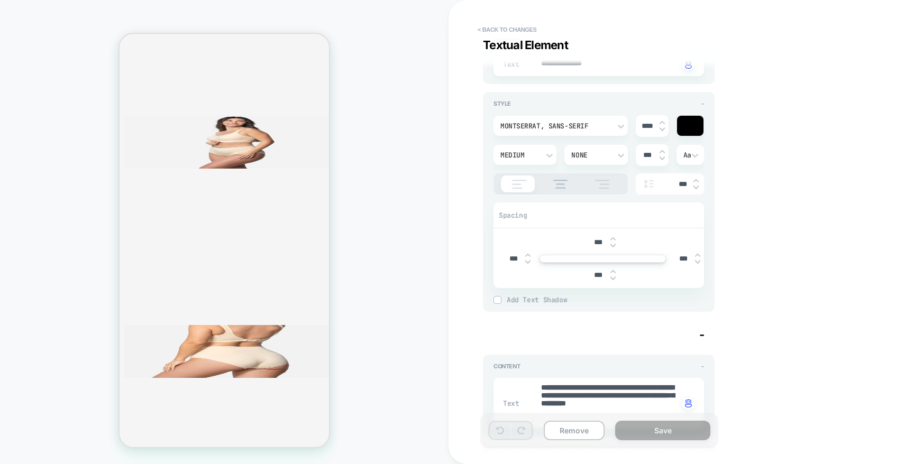
scroll to position [73, 0]
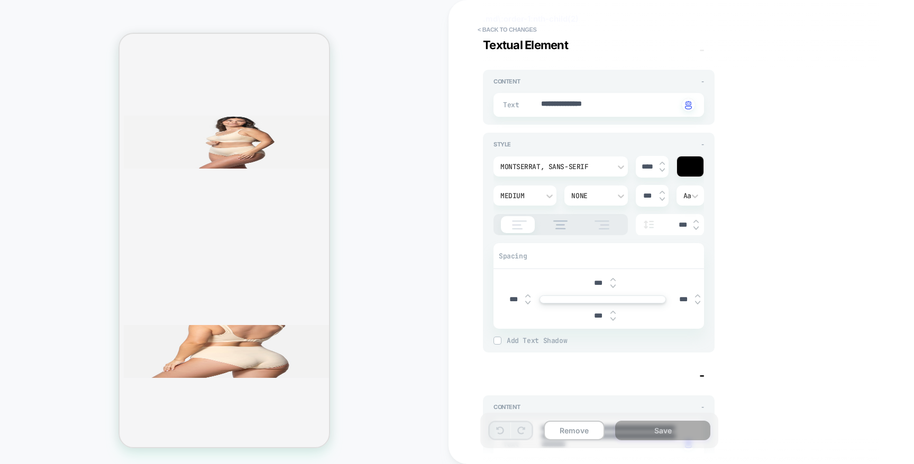
type textarea "*"
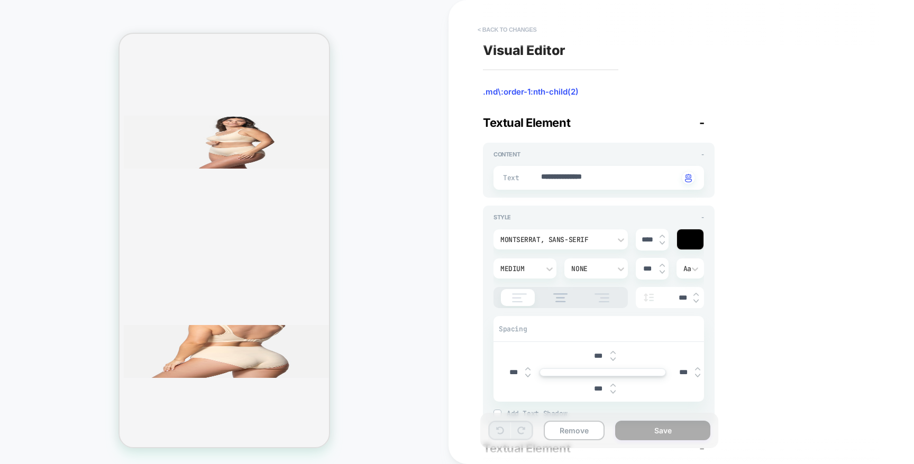
click at [517, 34] on button "< Back to changes" at bounding box center [507, 29] width 70 height 17
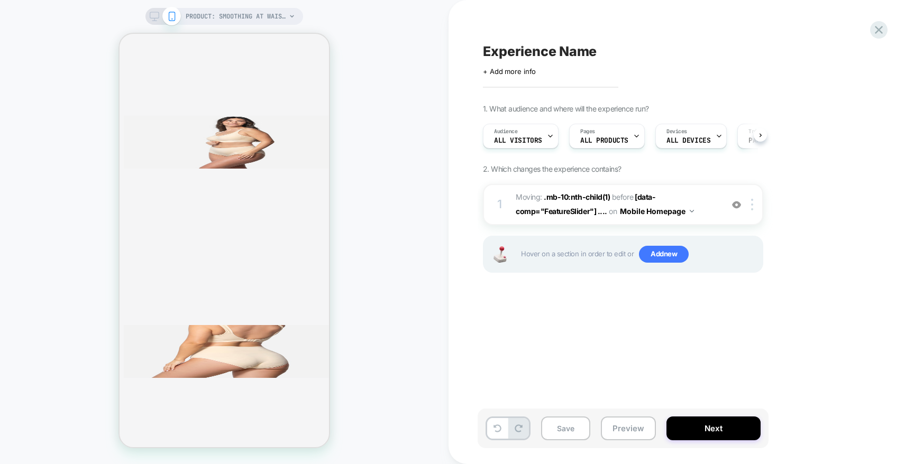
scroll to position [0, 1]
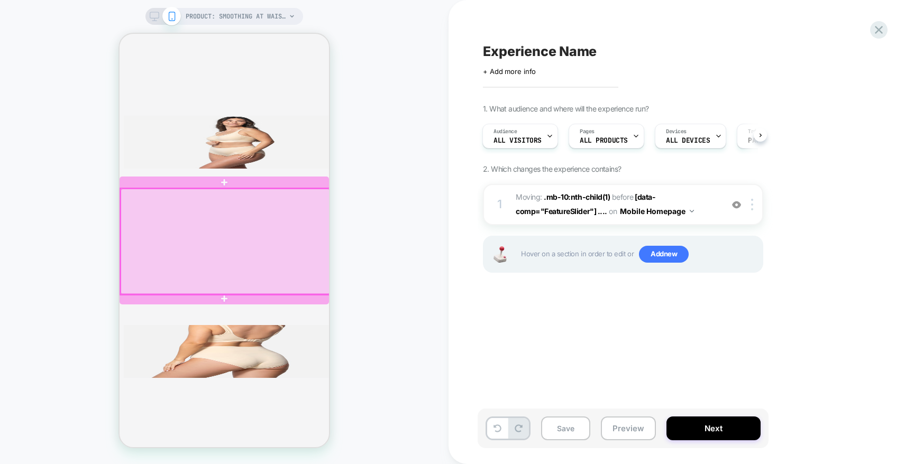
click at [319, 203] on div at bounding box center [225, 242] width 209 height 106
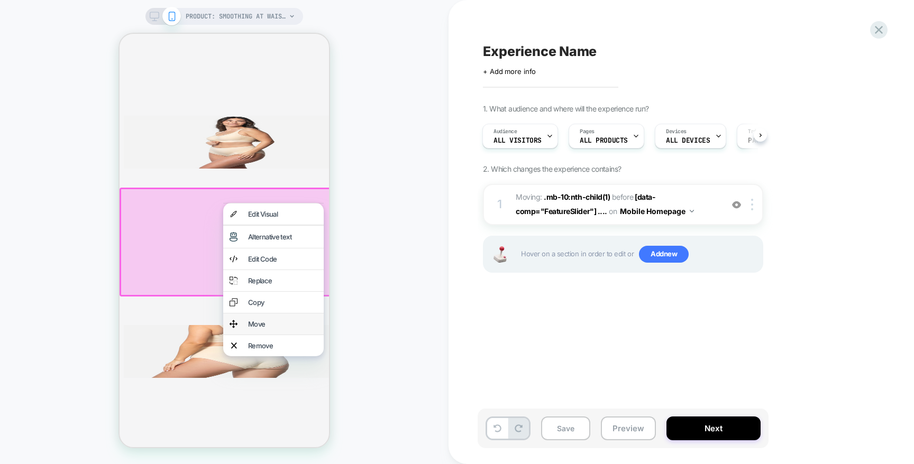
click at [274, 329] on div "Move" at bounding box center [282, 324] width 69 height 8
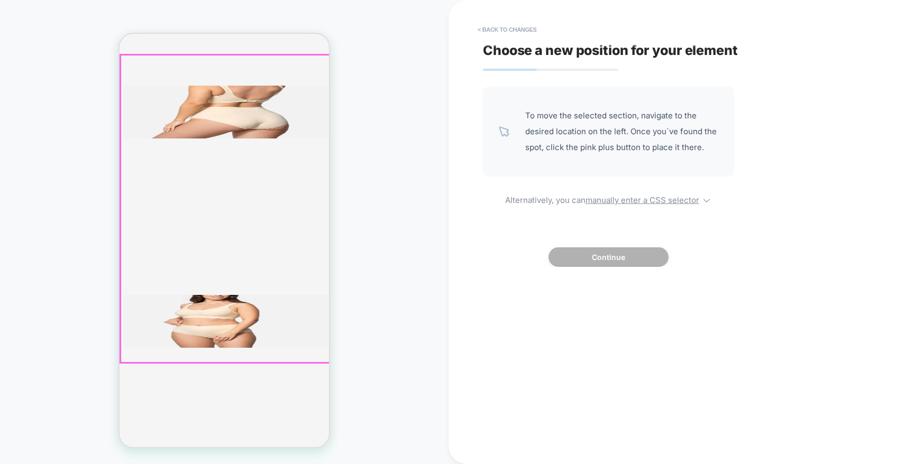
scroll to position [2000, 0]
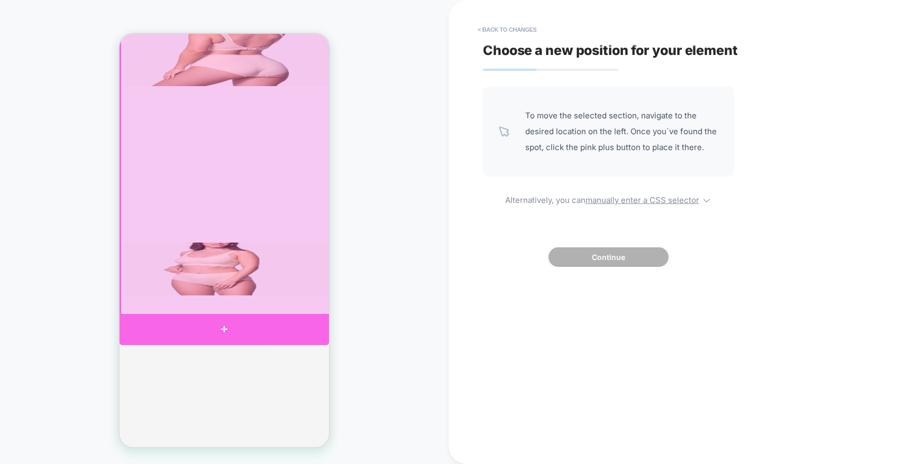
click at [300, 325] on div at bounding box center [224, 329] width 209 height 31
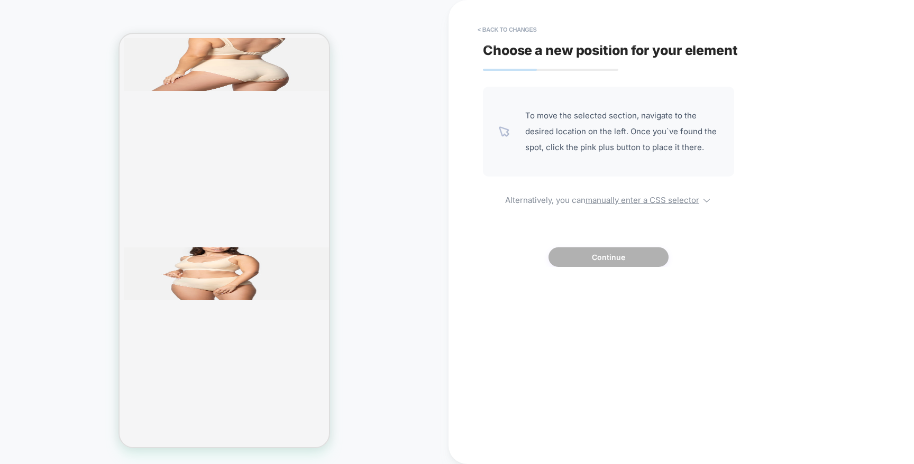
scroll to position [1894, 0]
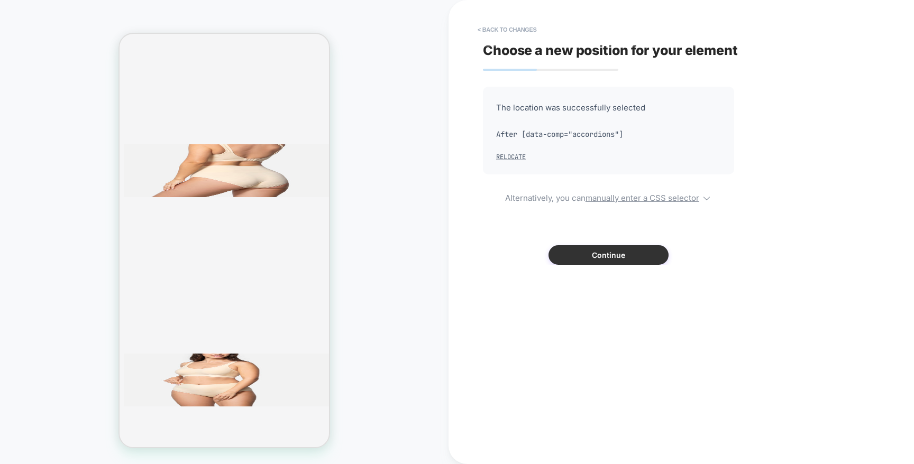
click at [634, 257] on button "Continue" at bounding box center [609, 255] width 120 height 20
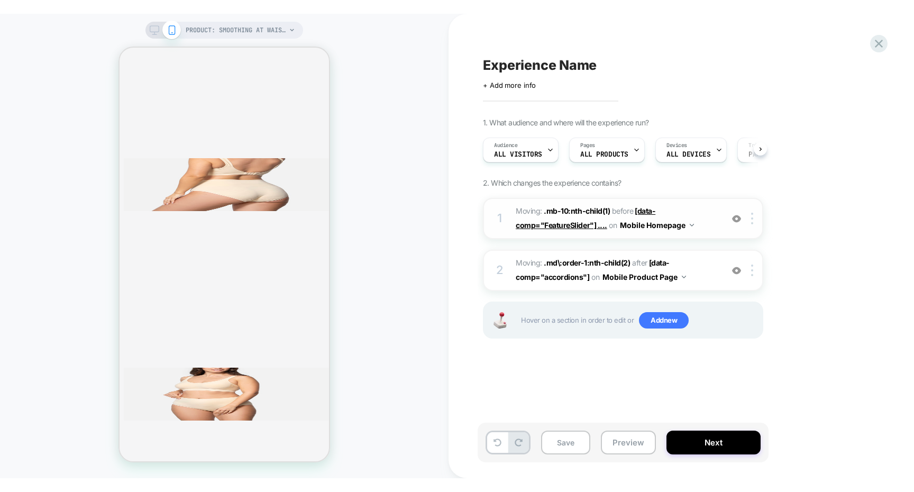
scroll to position [0, 1]
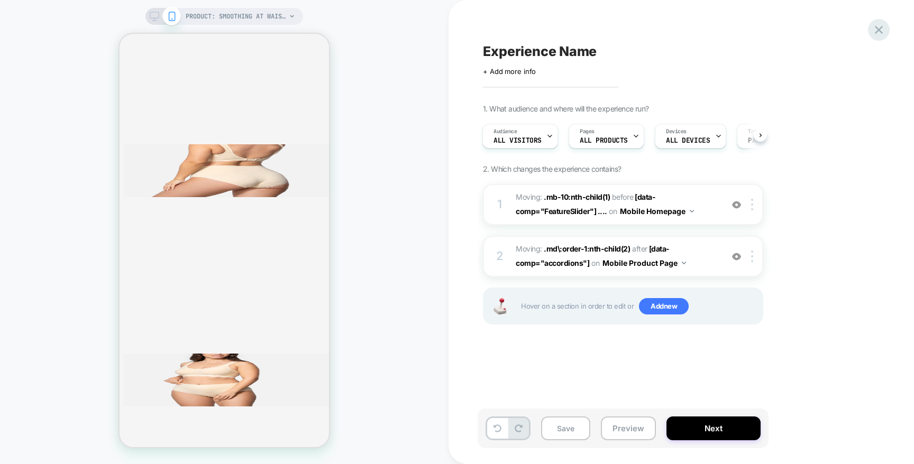
click at [884, 32] on icon at bounding box center [879, 30] width 14 height 14
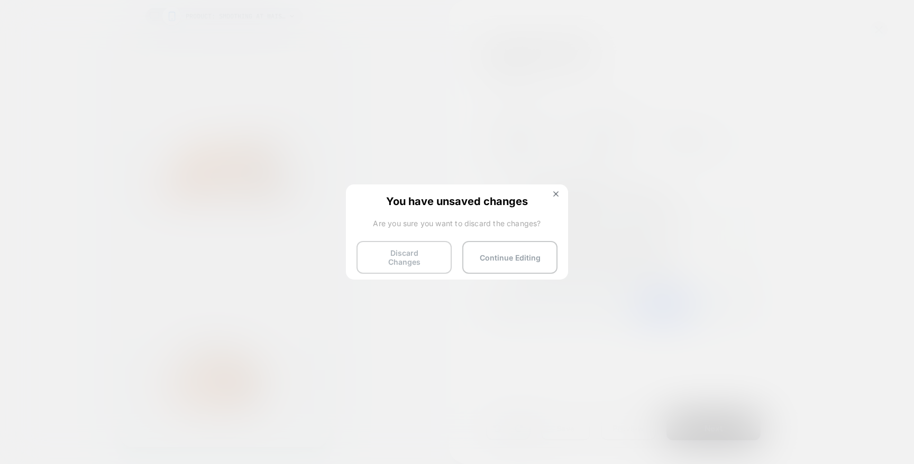
click at [429, 243] on button "Discard Changes" at bounding box center [404, 257] width 95 height 33
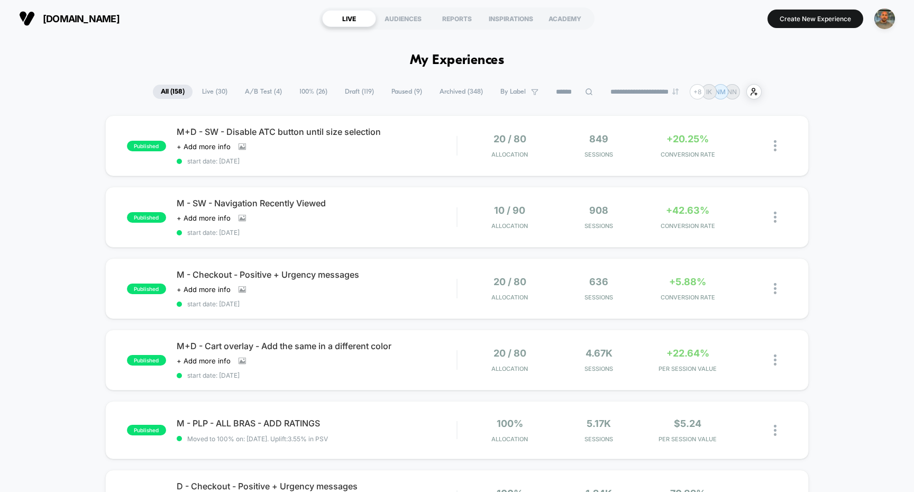
click at [891, 15] on img "button" at bounding box center [884, 18] width 21 height 21
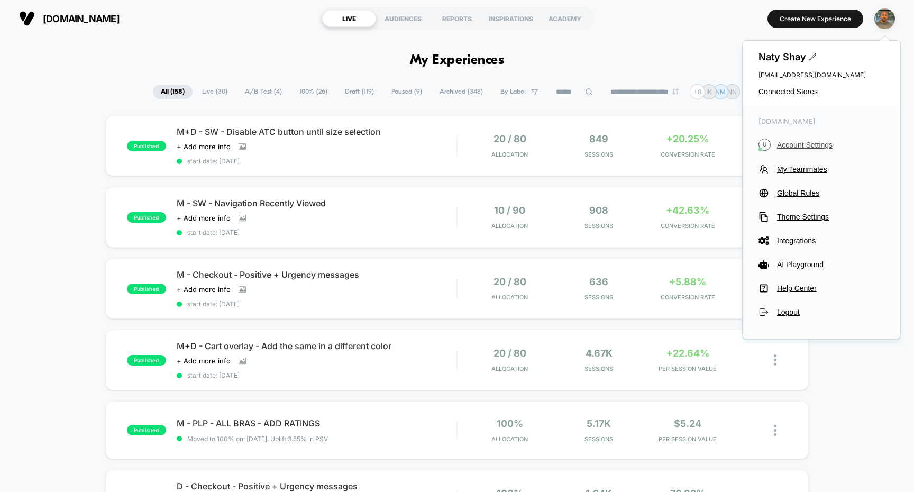
click at [805, 142] on span "Account Settings" at bounding box center [830, 145] width 107 height 8
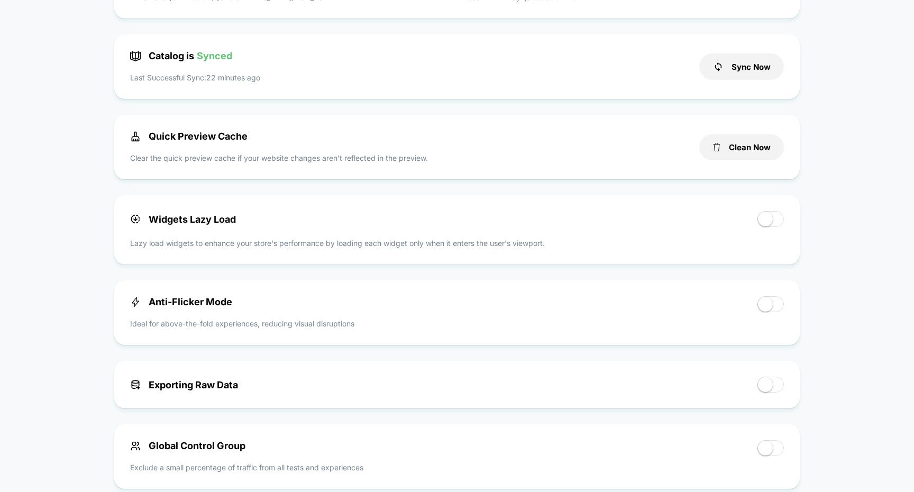
scroll to position [241, 0]
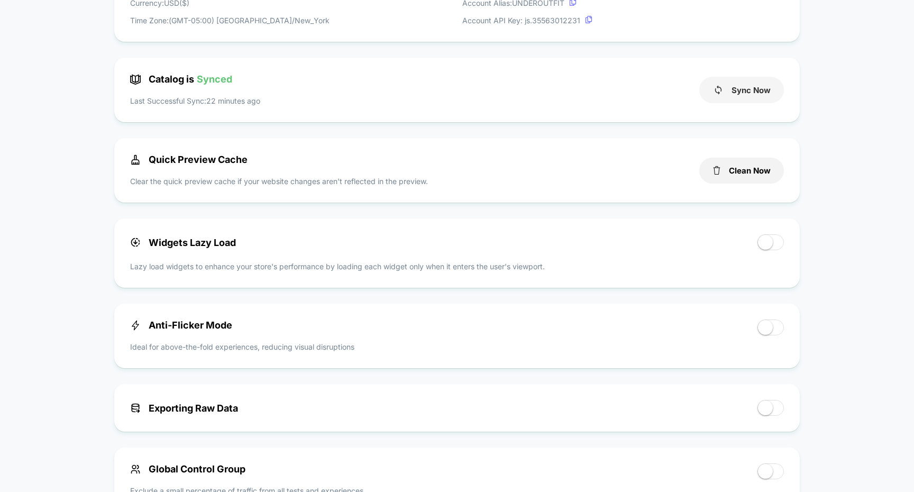
click at [753, 101] on button "Sync Now" at bounding box center [741, 90] width 85 height 26
click at [829, 213] on div "< Back to Homepage [DOMAIN_NAME] Account Settings Your subscription is Active S…" at bounding box center [457, 397] width 914 height 1203
click at [831, 214] on div "< Back to Homepage [DOMAIN_NAME] Account Settings Your subscription is Active S…" at bounding box center [457, 397] width 914 height 1203
